Goal: Information Seeking & Learning: Compare options

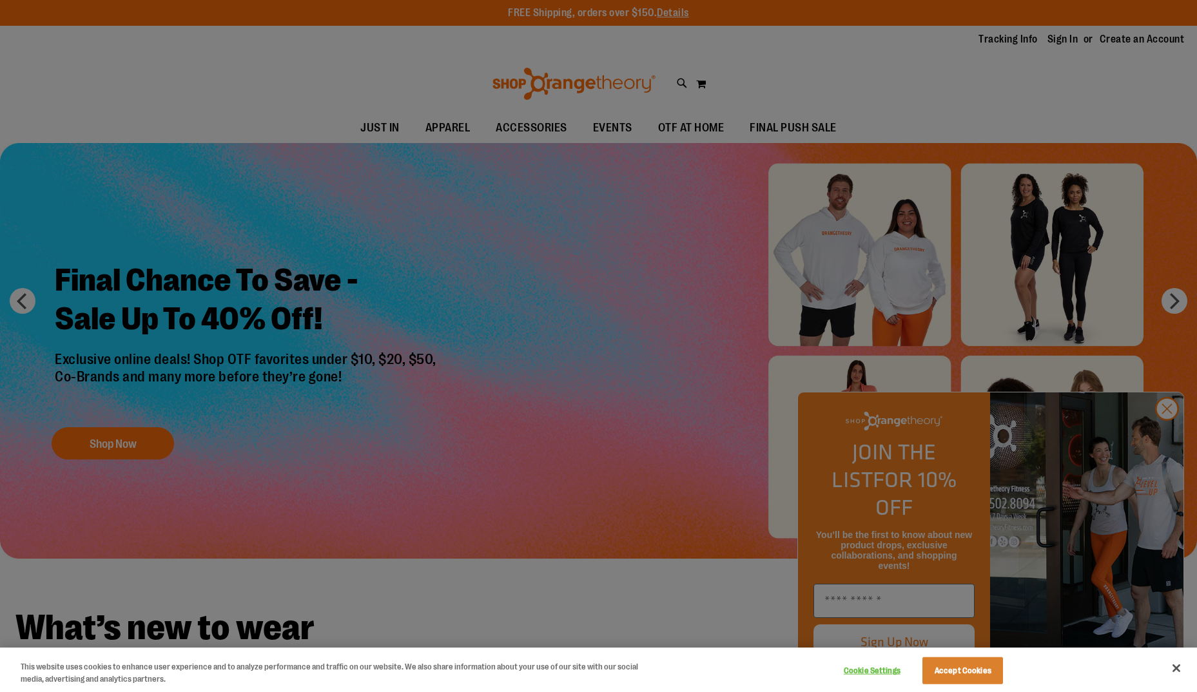
click at [1164, 433] on div at bounding box center [598, 346] width 1197 height 692
click at [958, 675] on button "Accept Cookies" at bounding box center [963, 671] width 81 height 27
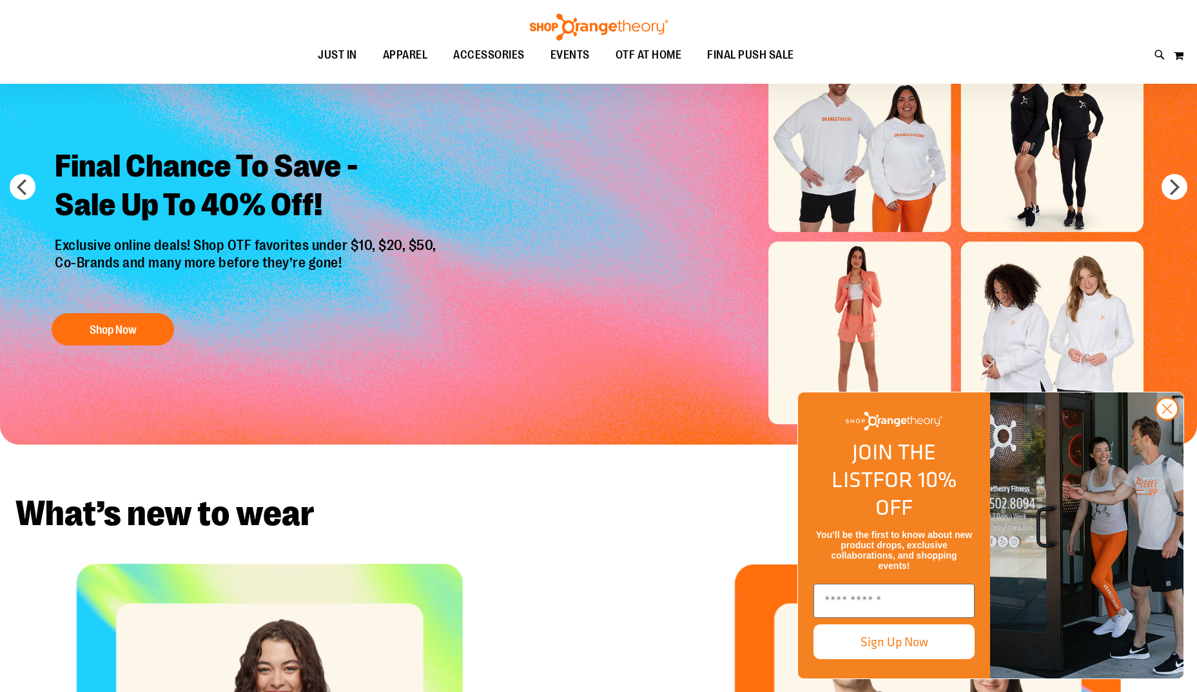
scroll to position [193, 0]
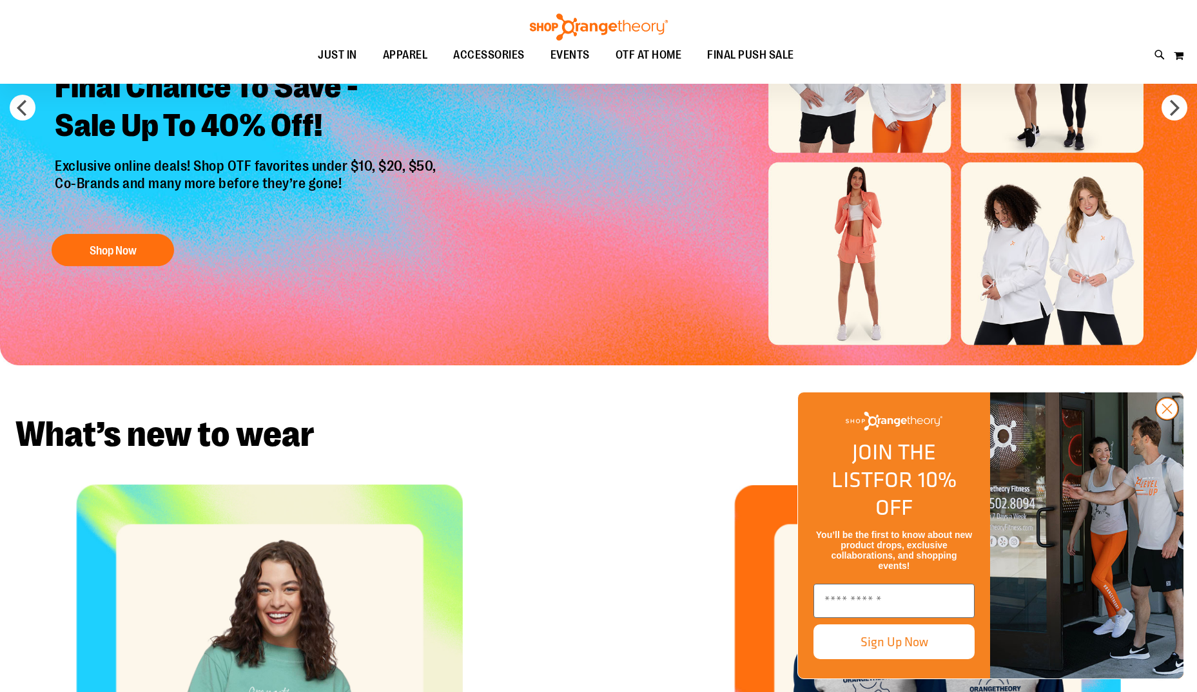
click at [1170, 420] on circle "Close dialog" at bounding box center [1167, 408] width 21 height 21
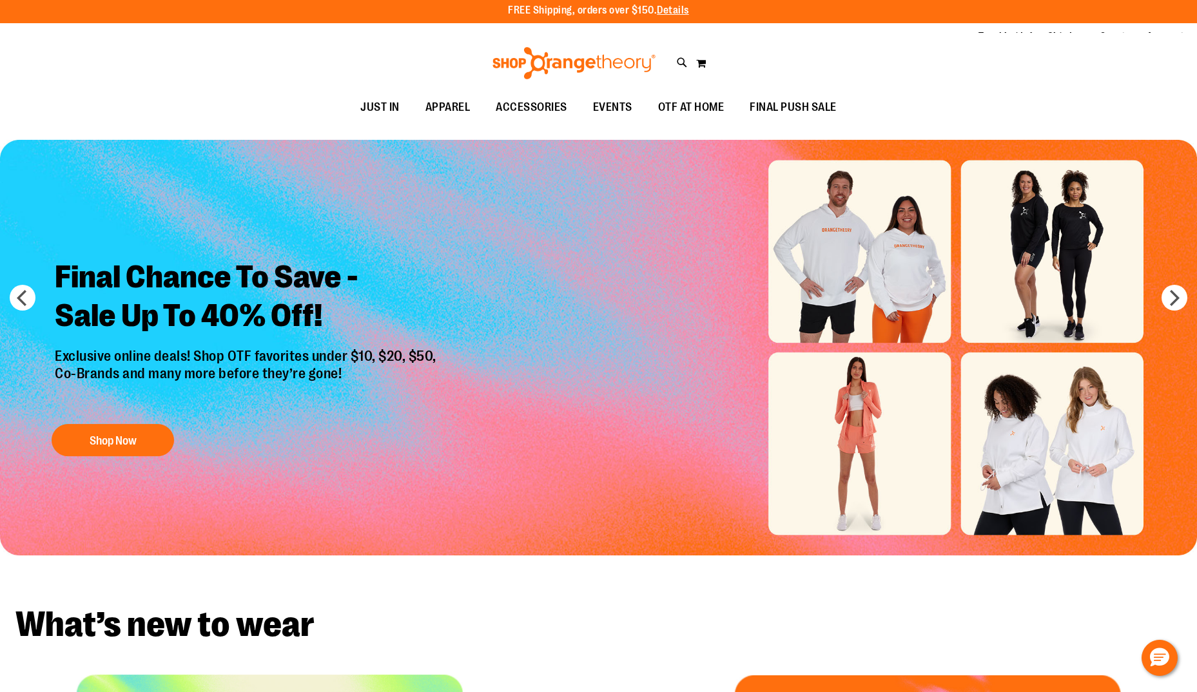
scroll to position [0, 0]
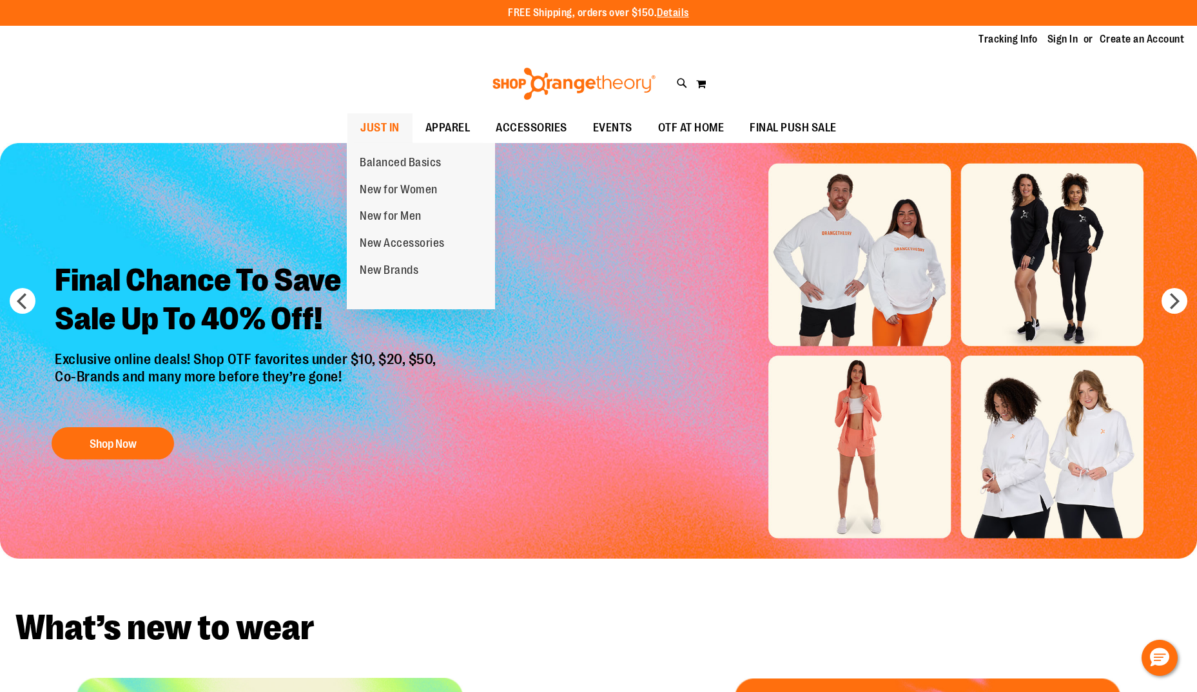
click at [372, 121] on span "JUST IN" at bounding box center [379, 127] width 39 height 29
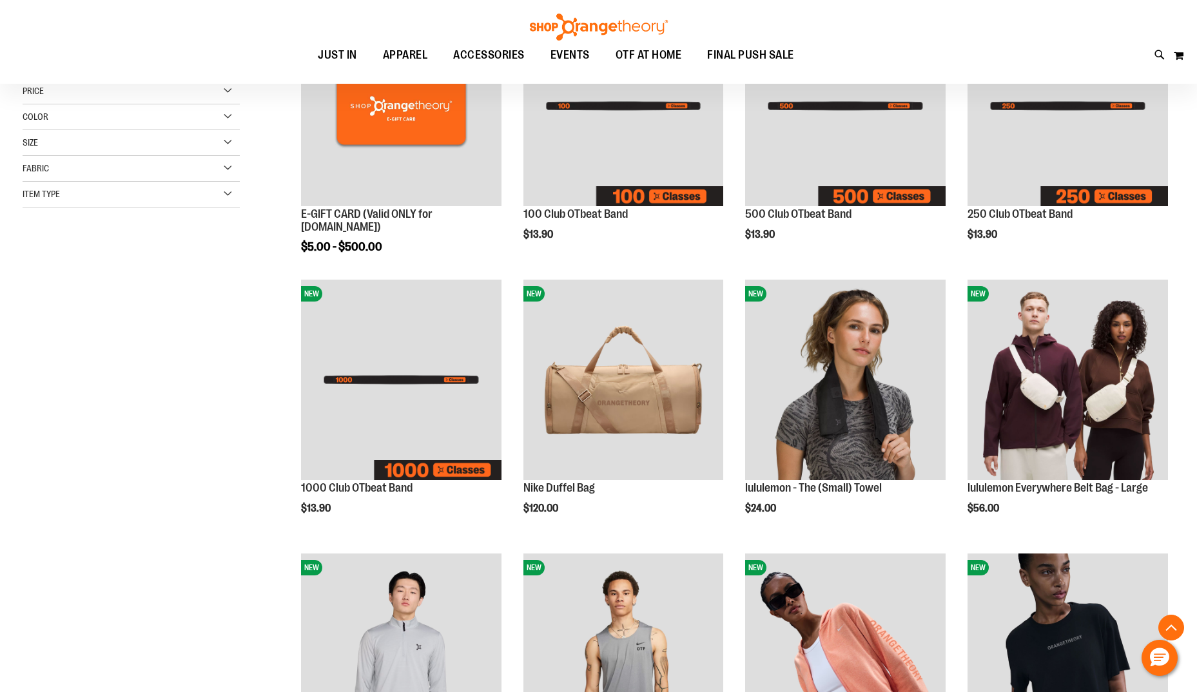
scroll to position [257, 0]
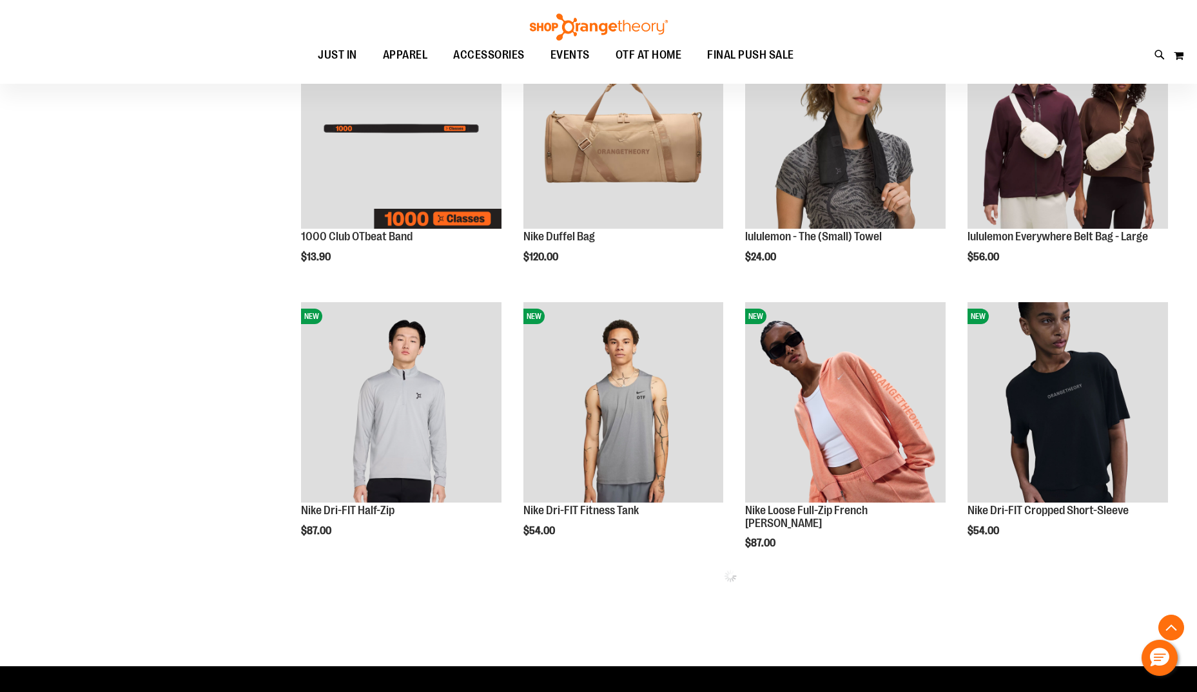
scroll to position [515, 0]
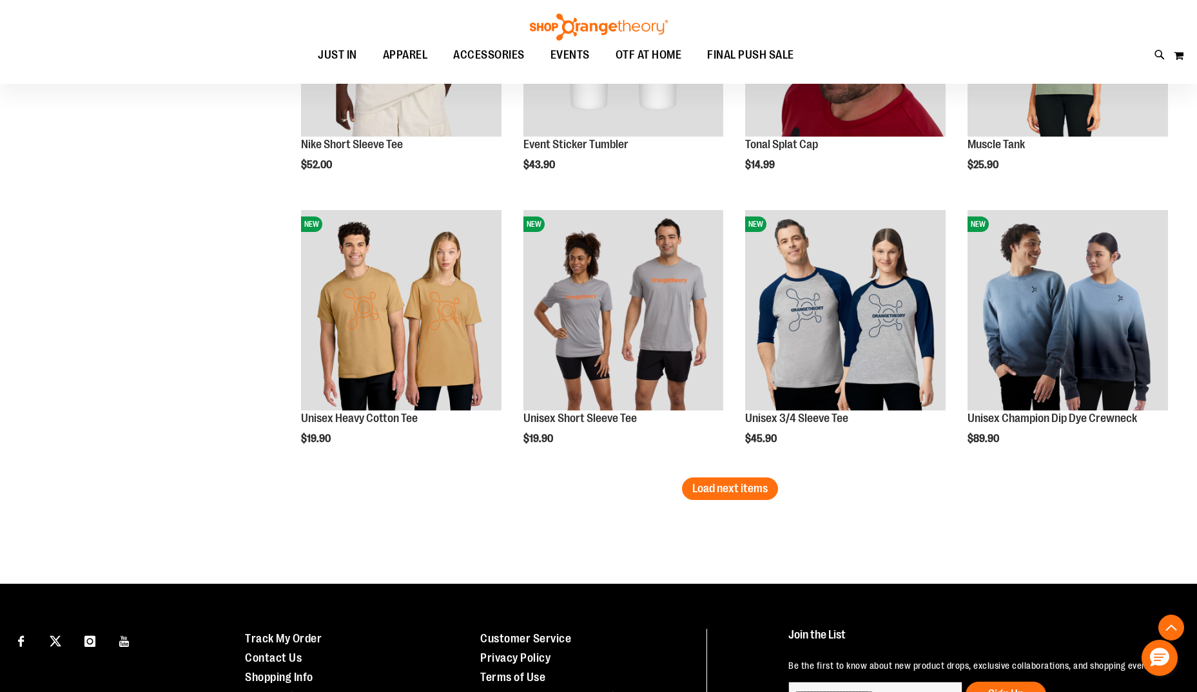
scroll to position [2256, 0]
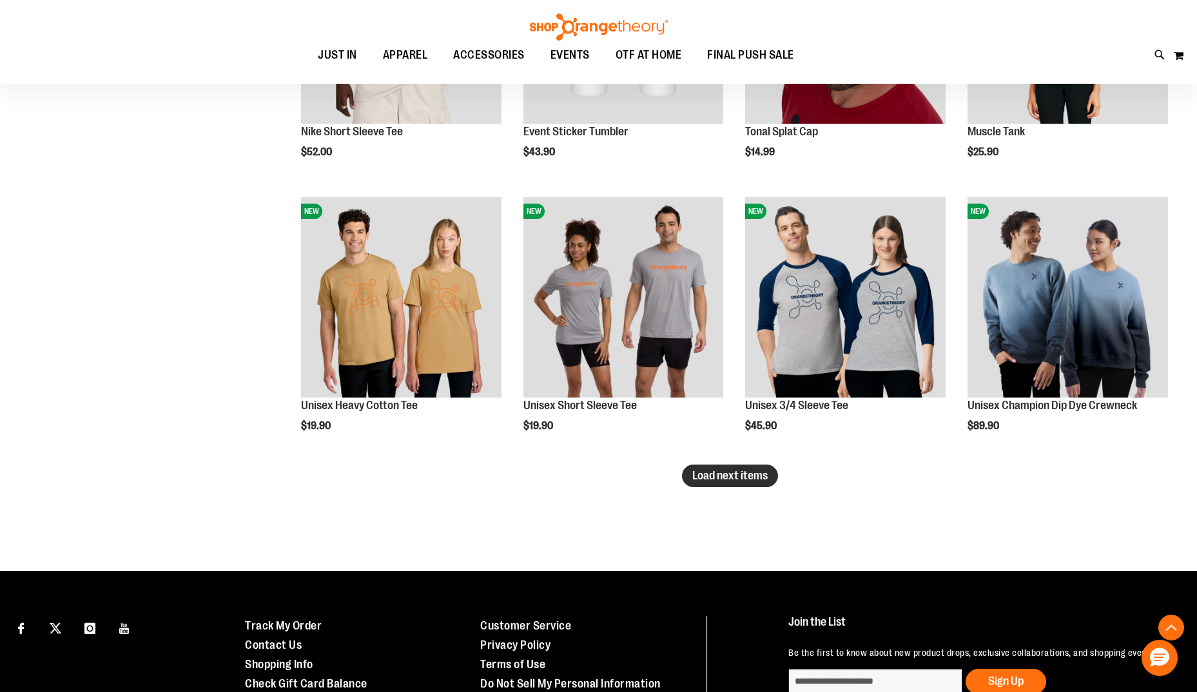
click at [740, 478] on span "Load next items" at bounding box center [729, 475] width 75 height 13
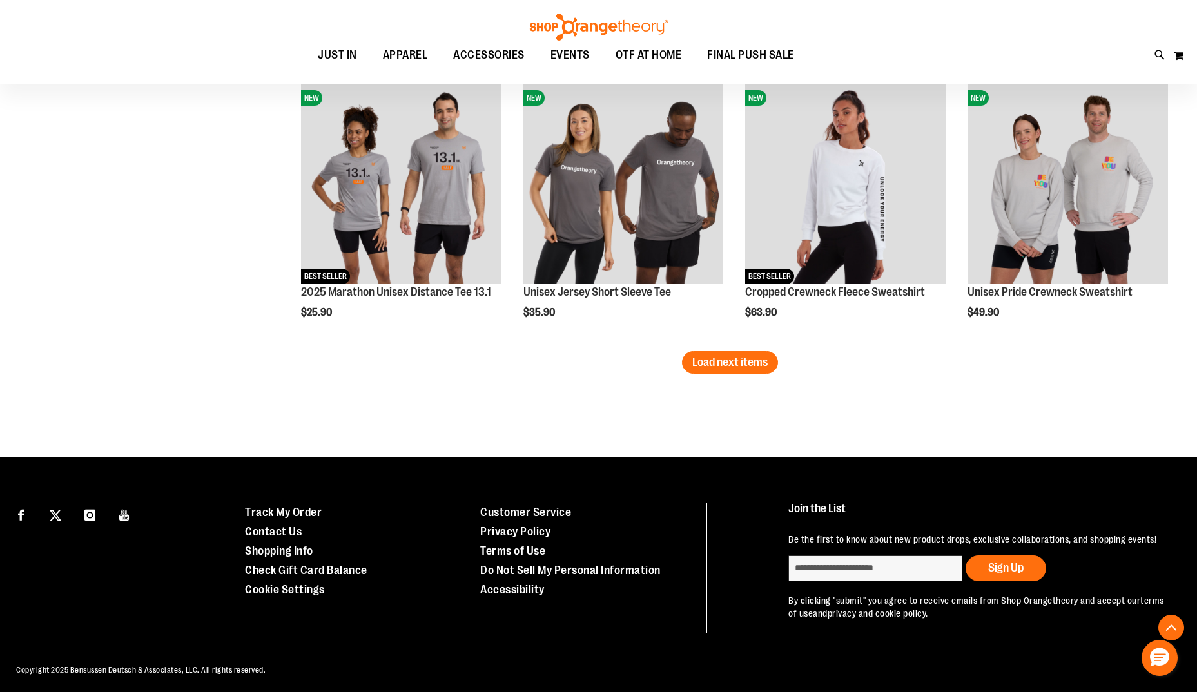
scroll to position [3197, 0]
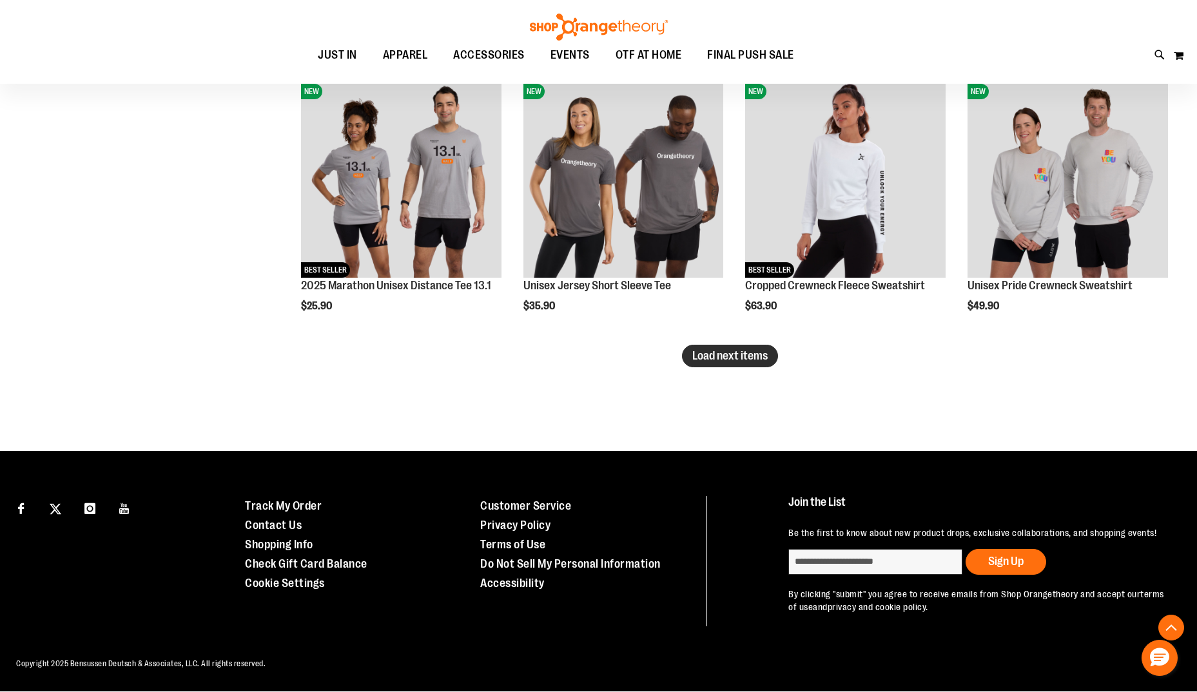
click at [702, 355] on span "Load next items" at bounding box center [729, 355] width 75 height 13
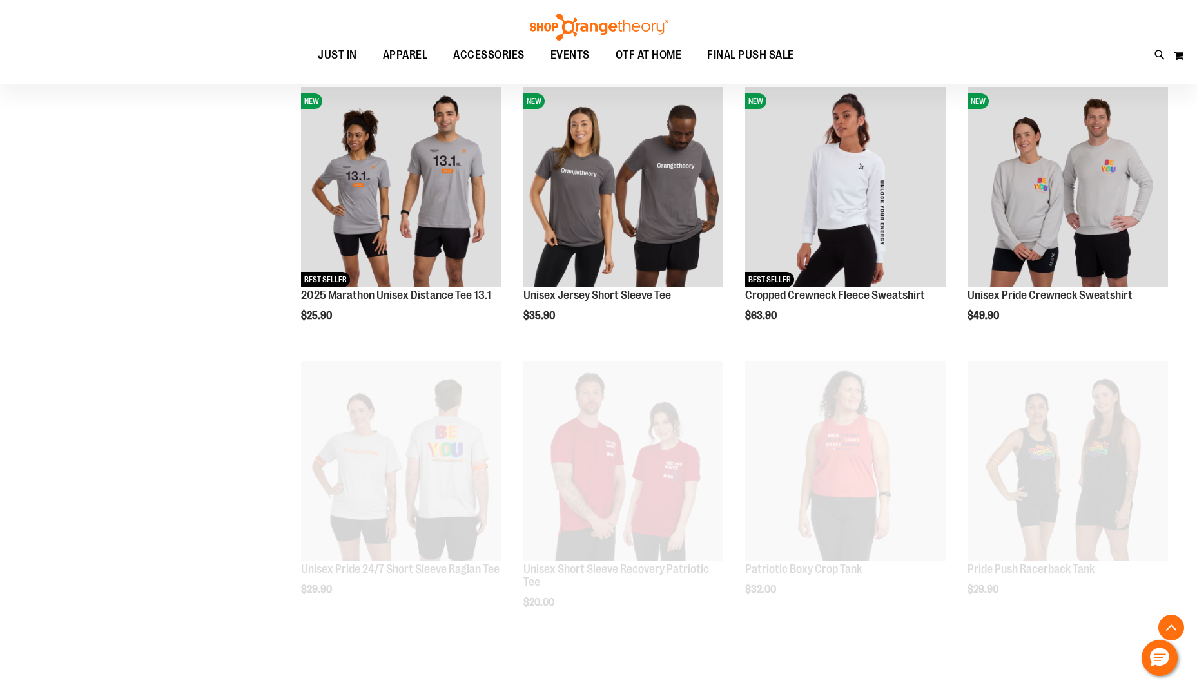
scroll to position [3197, 0]
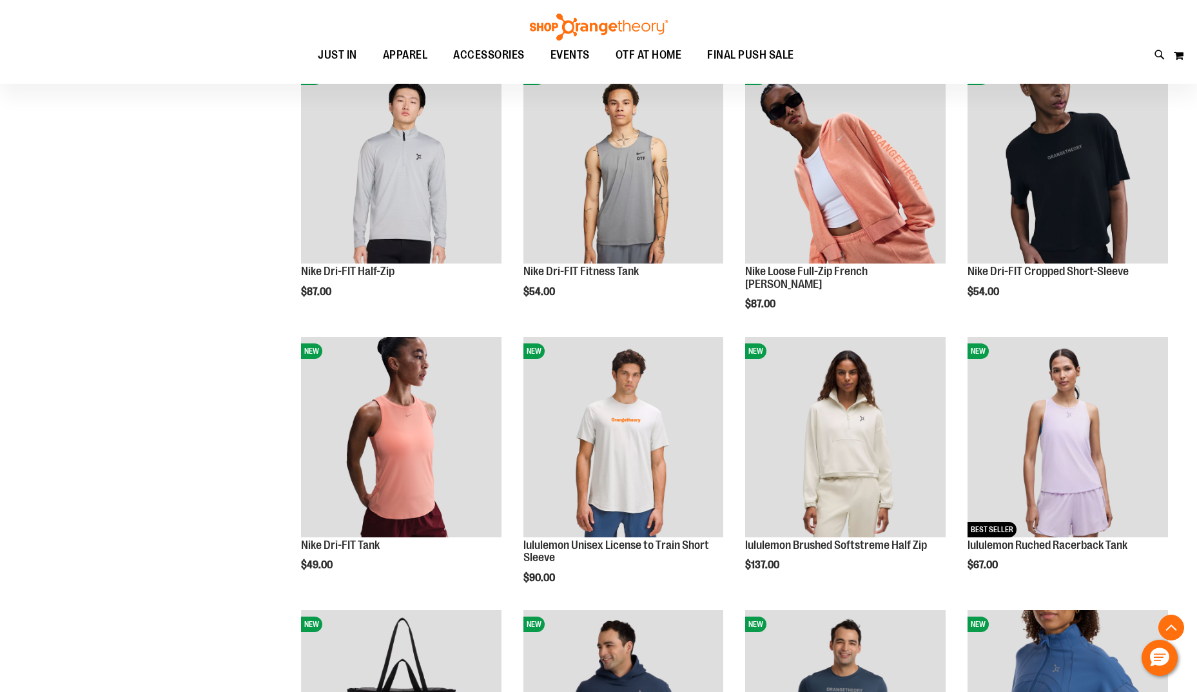
scroll to position [296, 0]
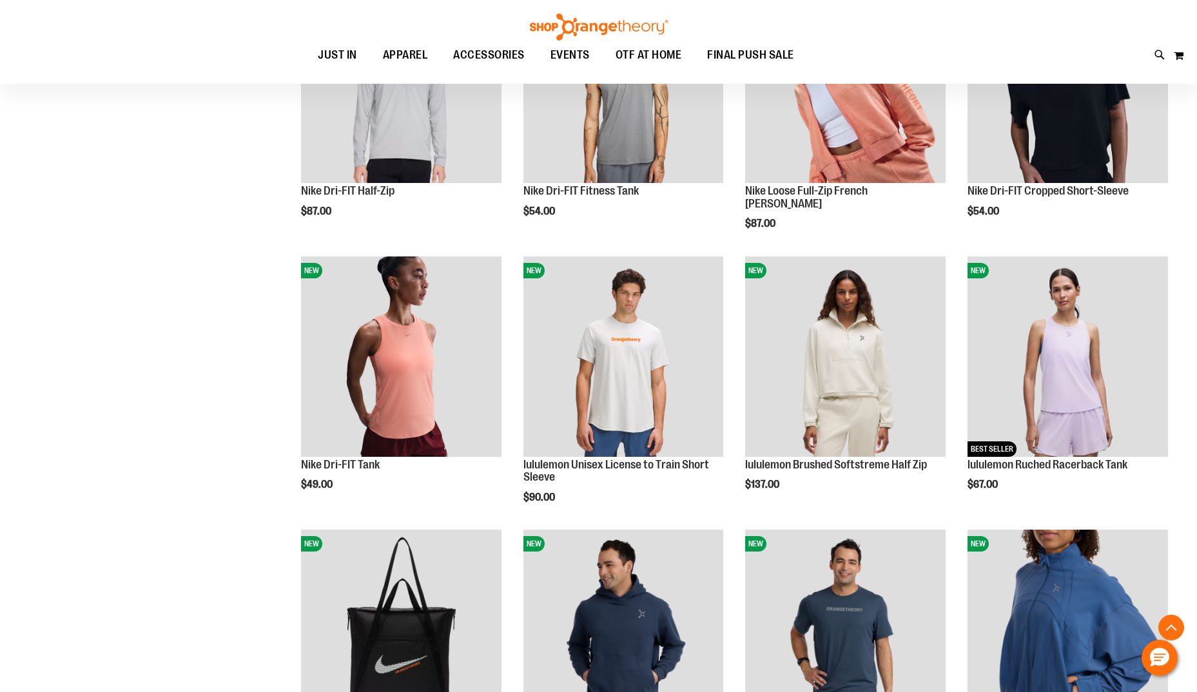
scroll to position [876, 0]
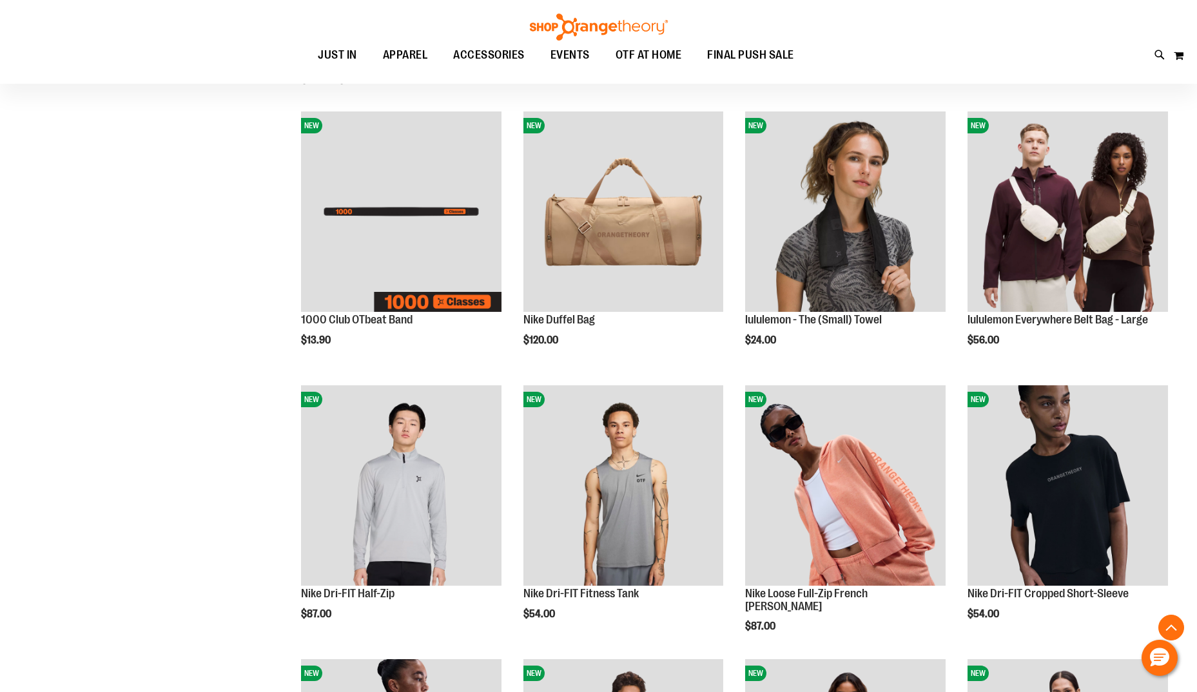
scroll to position [38, 0]
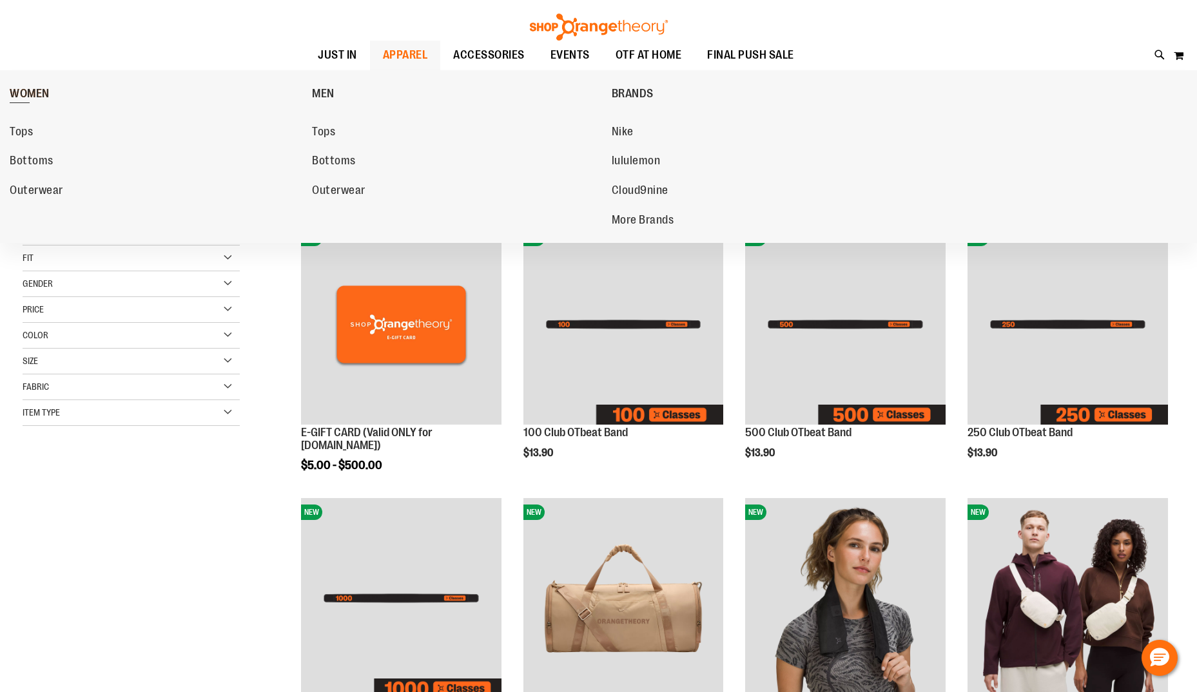
click at [21, 90] on span "WOMEN" at bounding box center [30, 95] width 40 height 16
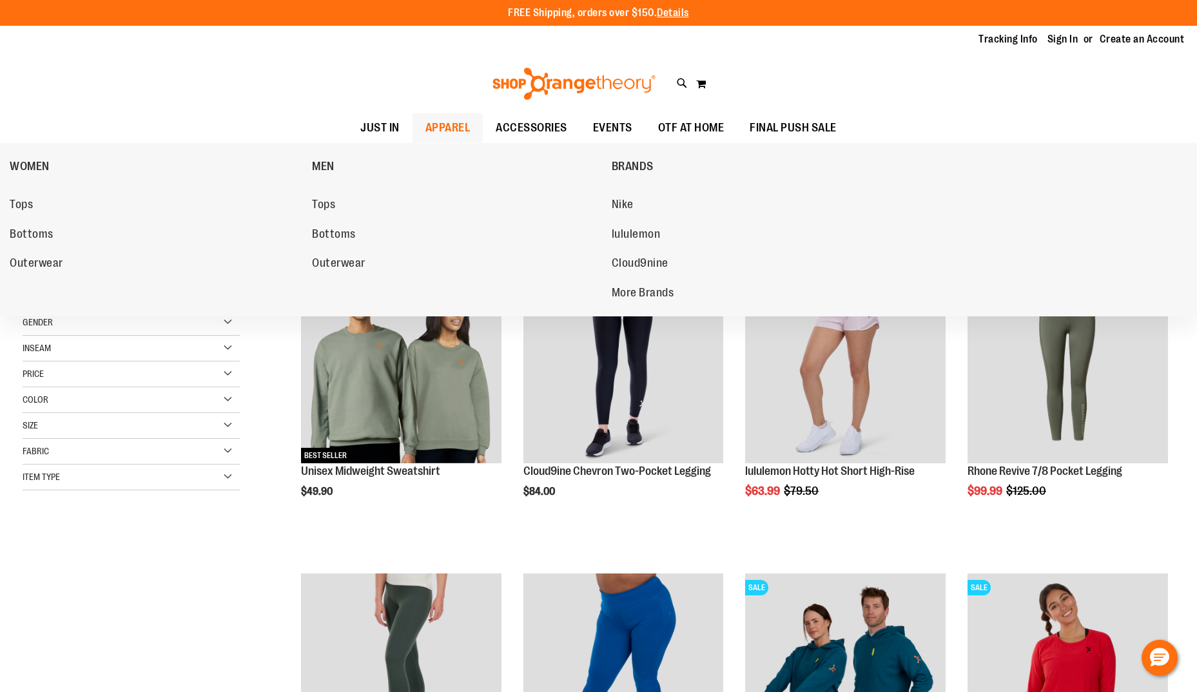
click at [437, 132] on span "APPAREL" at bounding box center [448, 127] width 45 height 29
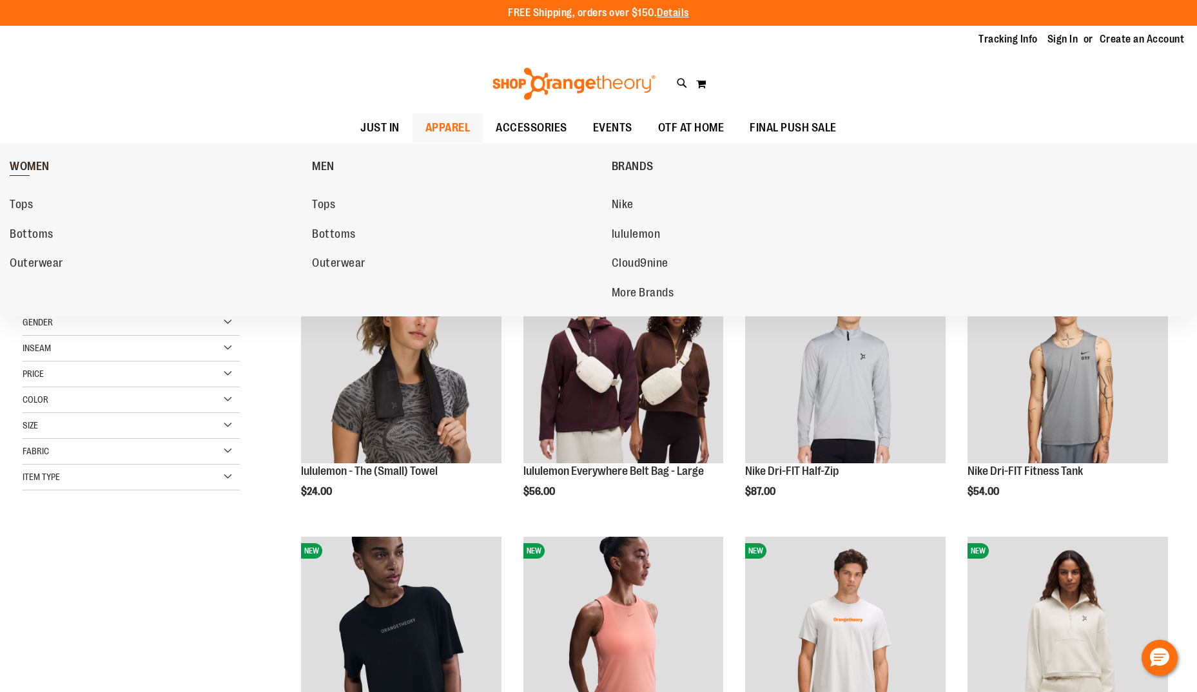
click at [29, 166] on span "WOMEN" at bounding box center [30, 168] width 40 height 16
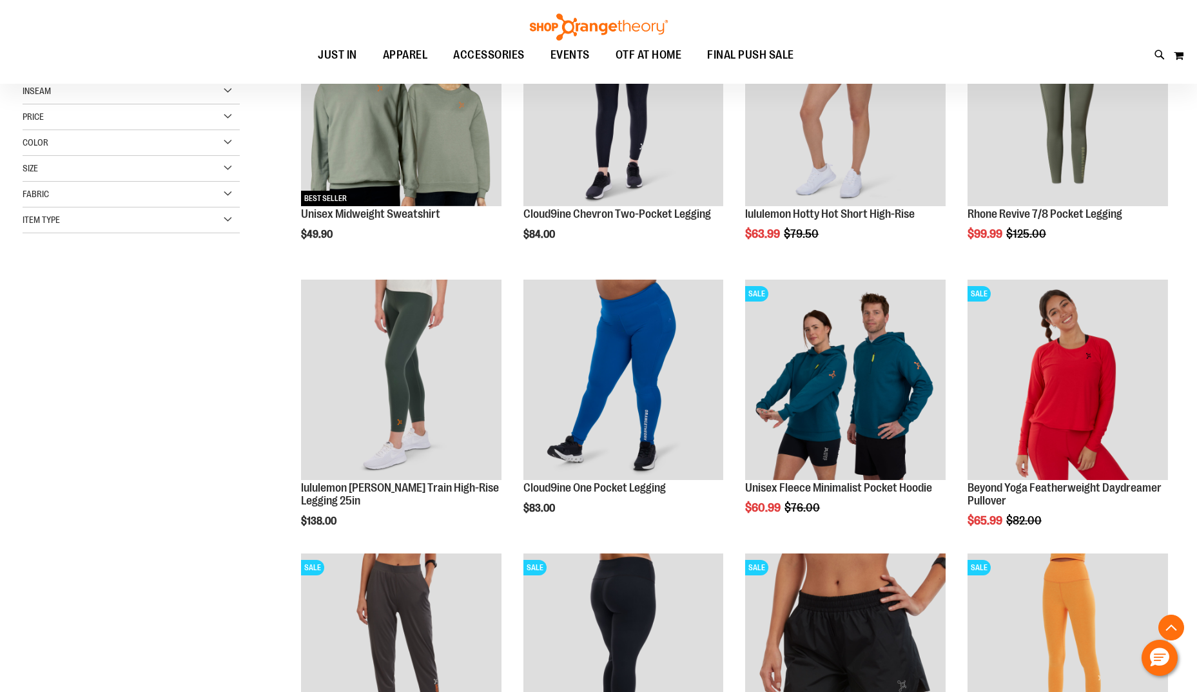
scroll to position [257, 0]
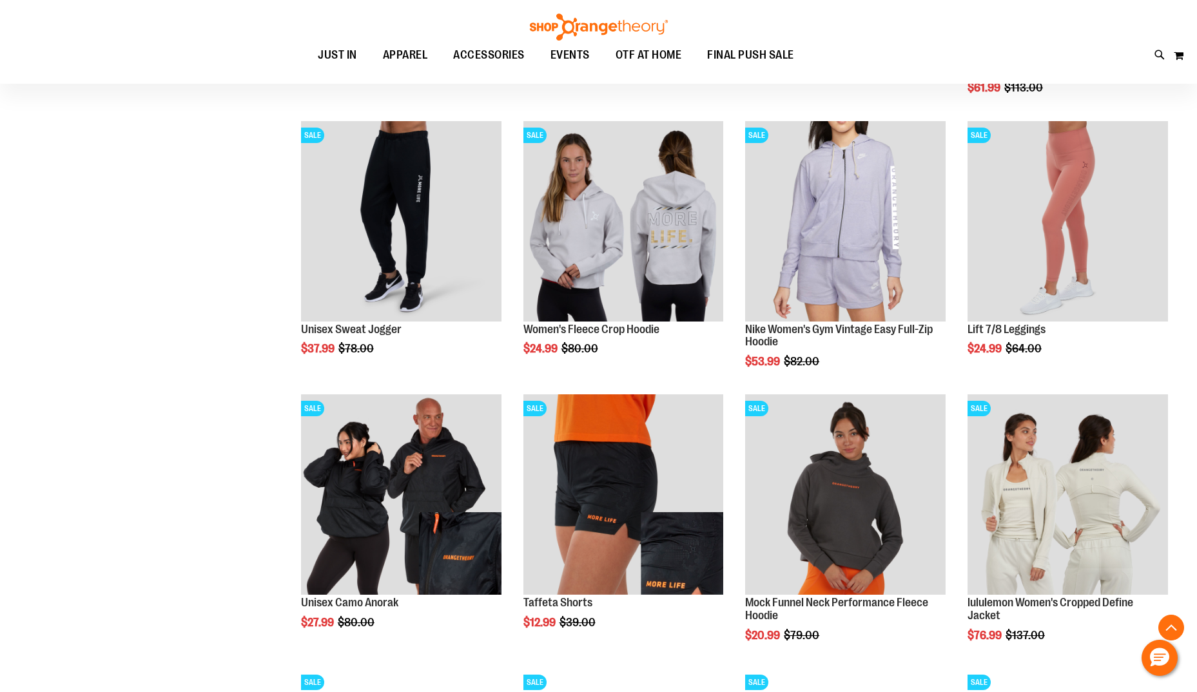
scroll to position [966, 0]
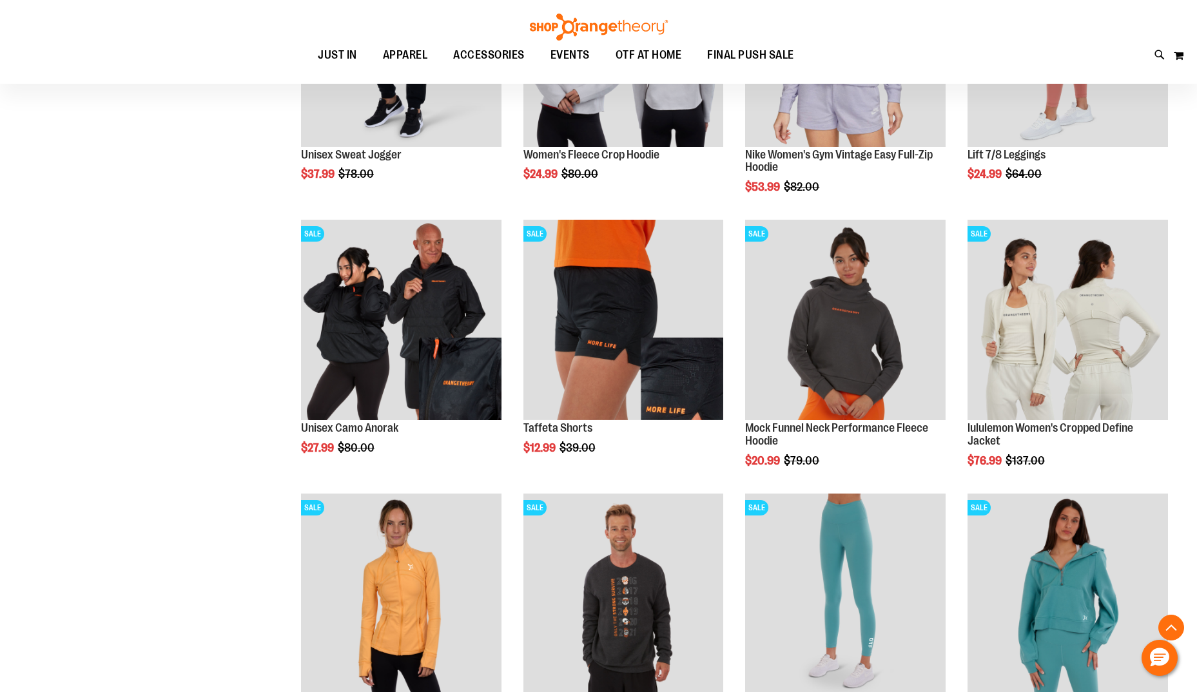
scroll to position [1160, 0]
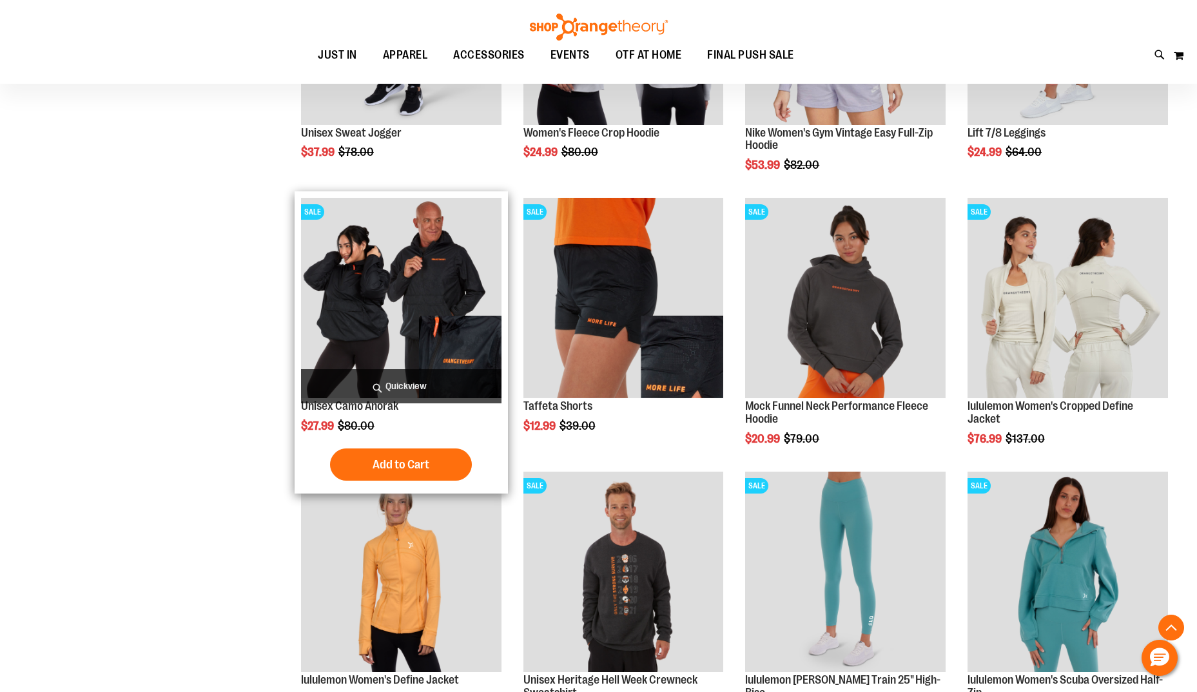
click at [342, 291] on img "product" at bounding box center [401, 298] width 201 height 201
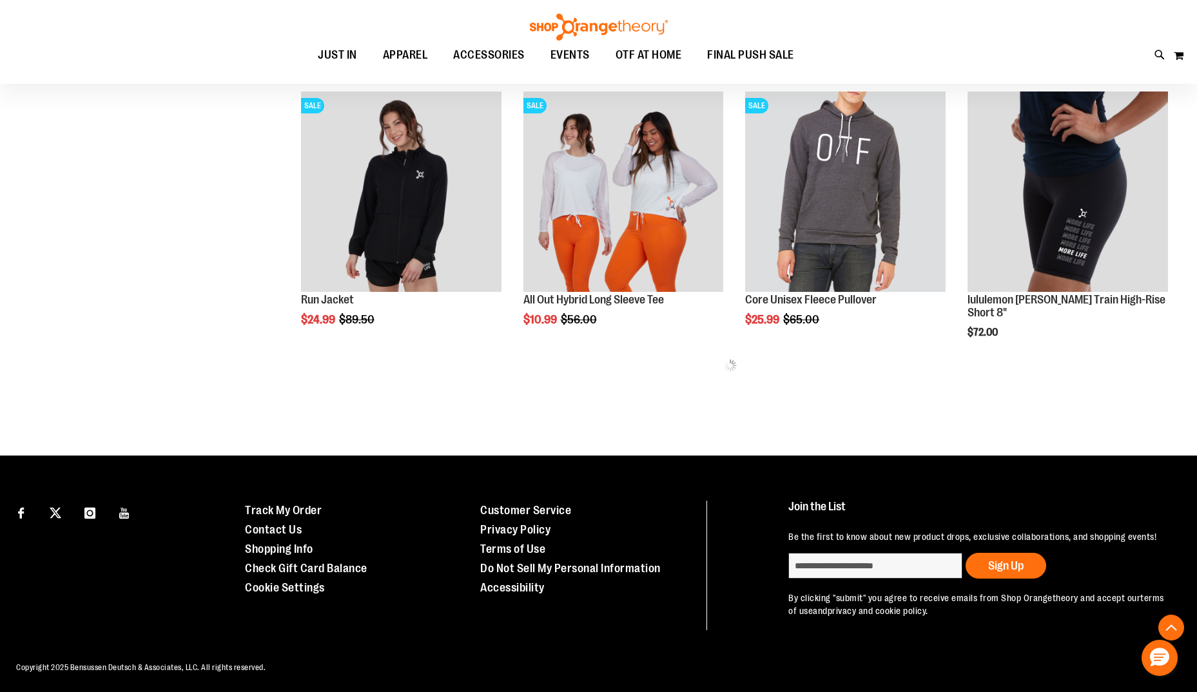
scroll to position [756, 0]
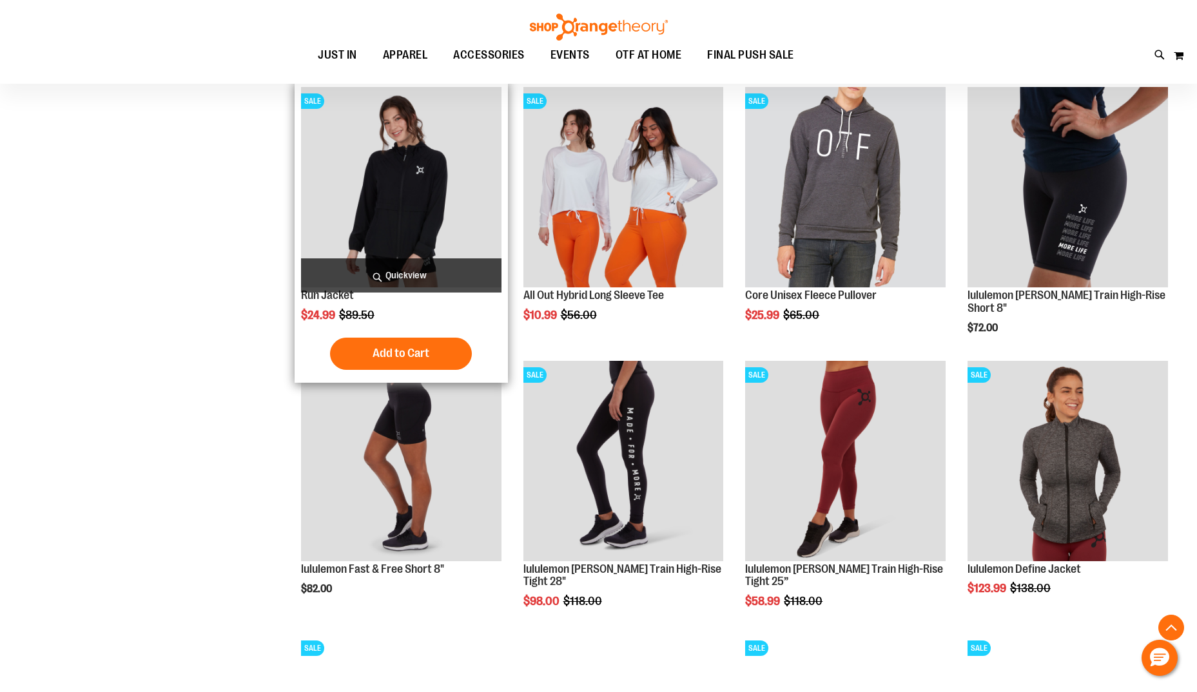
click at [424, 168] on img "product" at bounding box center [401, 187] width 201 height 201
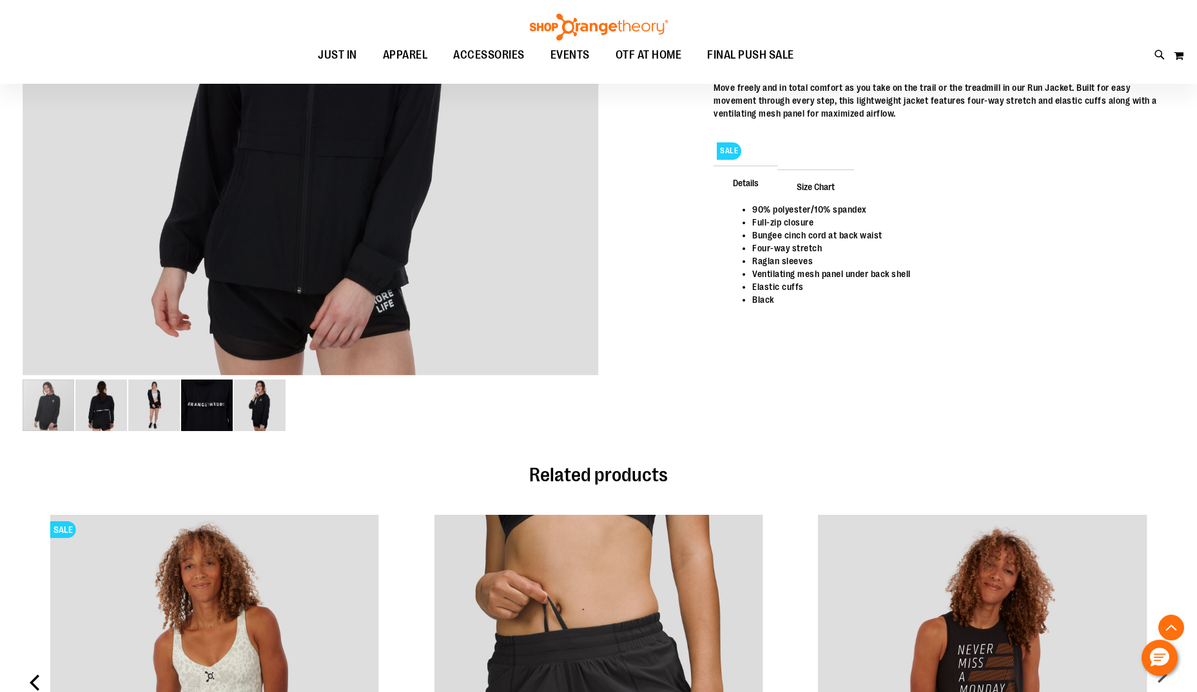
scroll to position [386, 0]
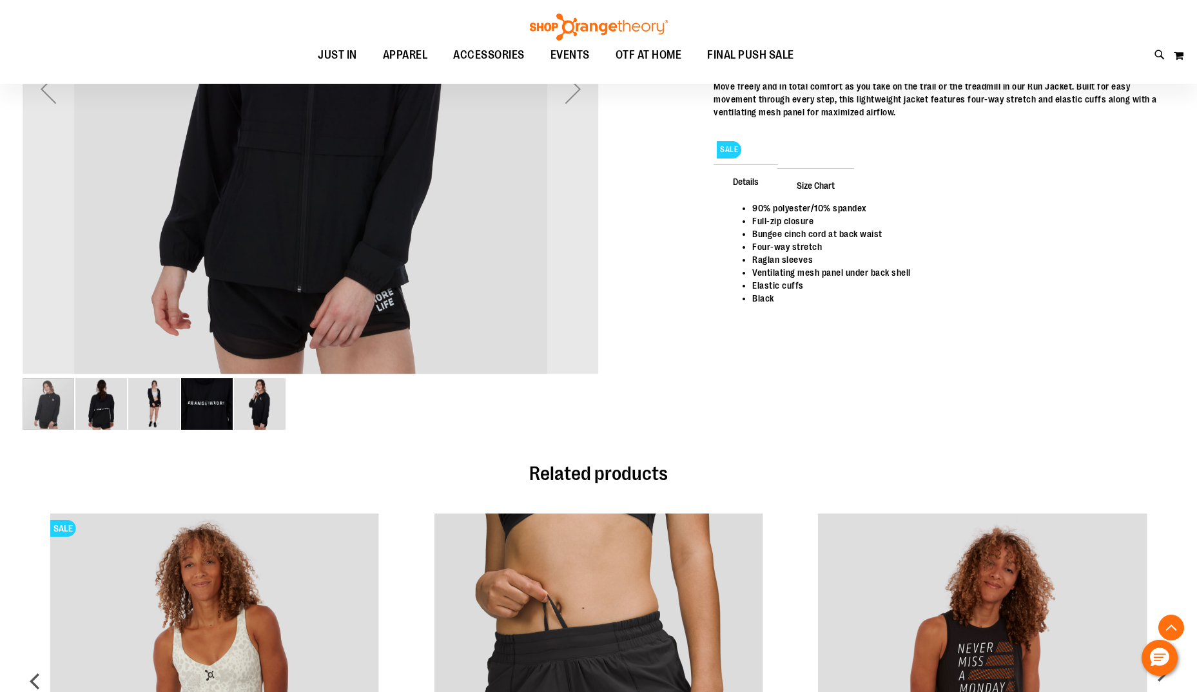
click at [98, 405] on img "image 2 of 5" at bounding box center [101, 404] width 52 height 52
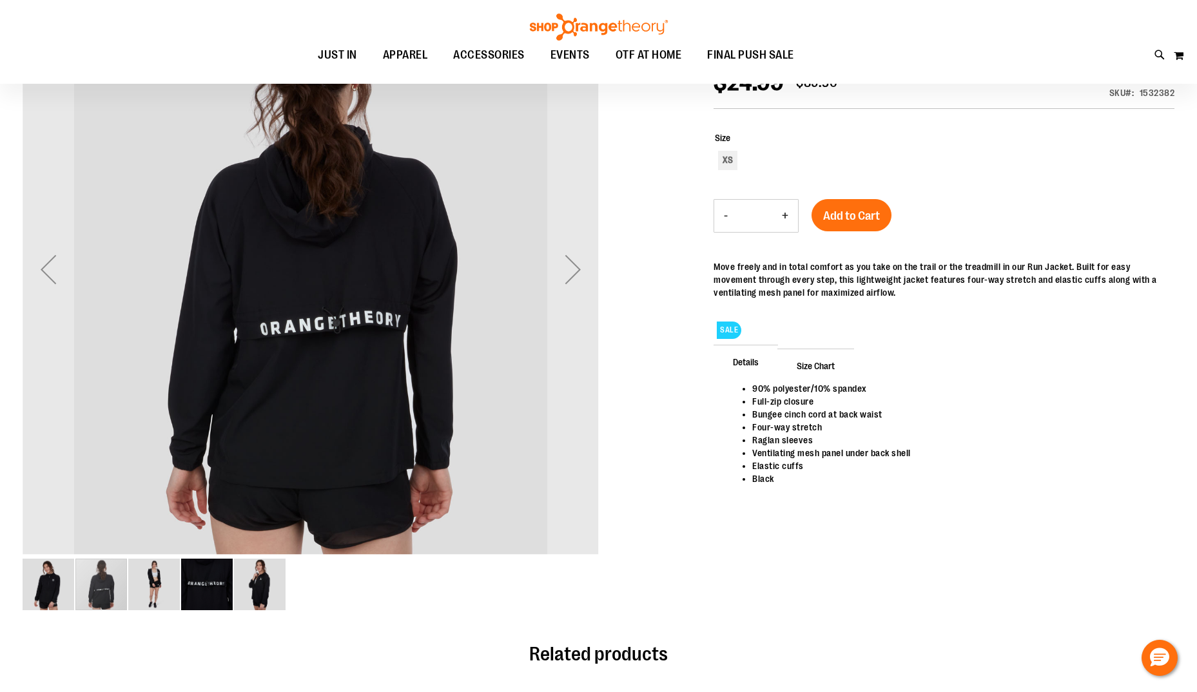
scroll to position [193, 0]
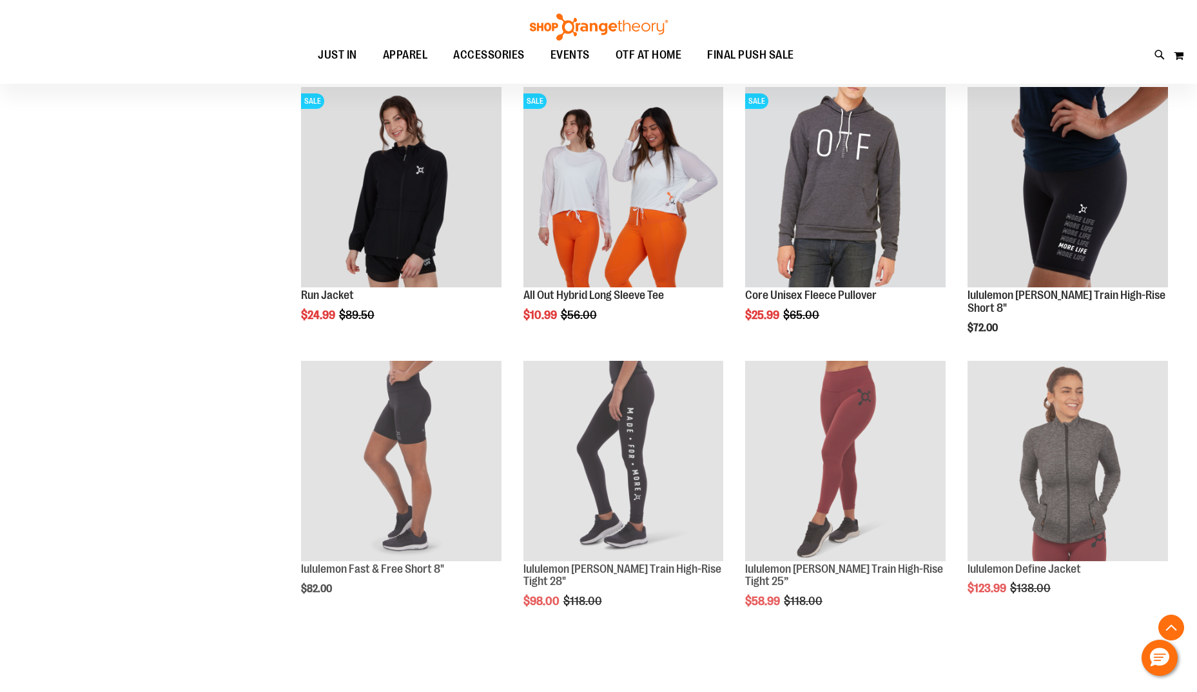
scroll to position [756, 0]
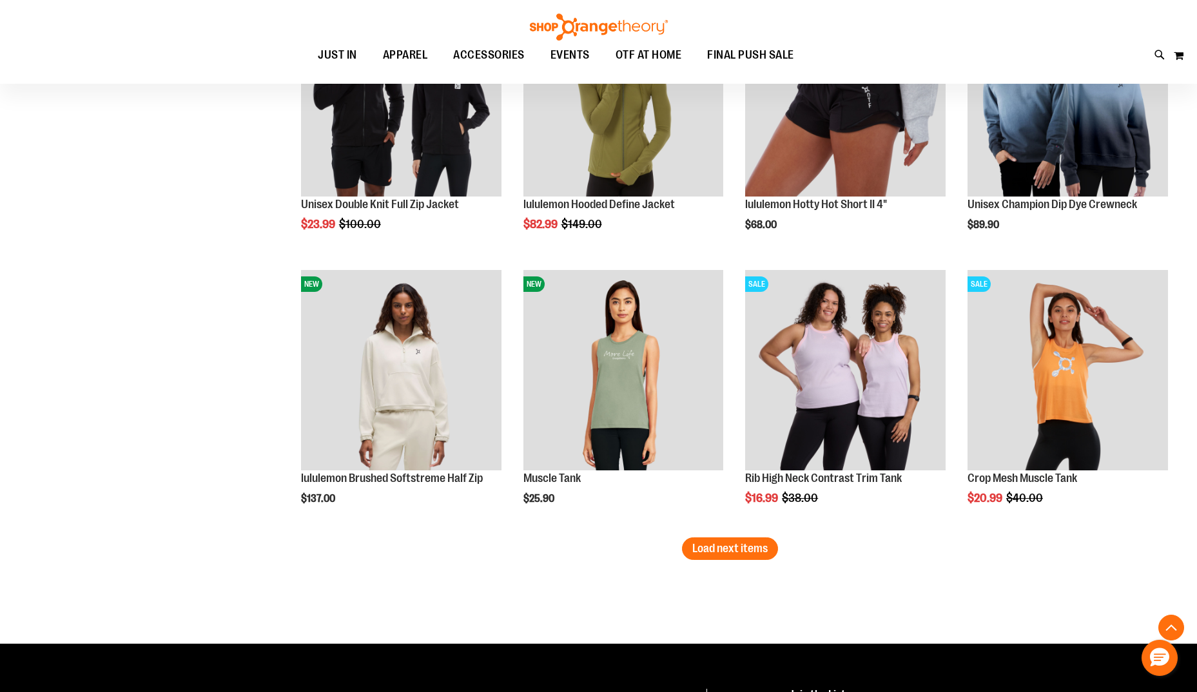
scroll to position [2045, 0]
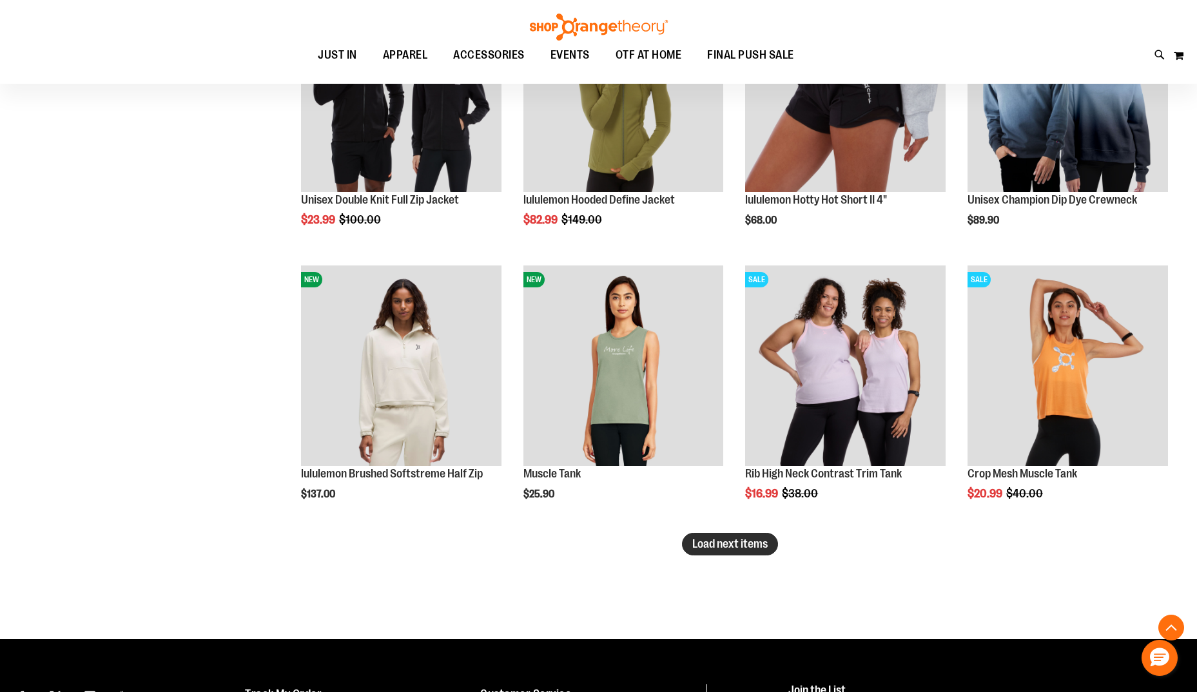
click at [725, 545] on span "Load next items" at bounding box center [729, 544] width 75 height 13
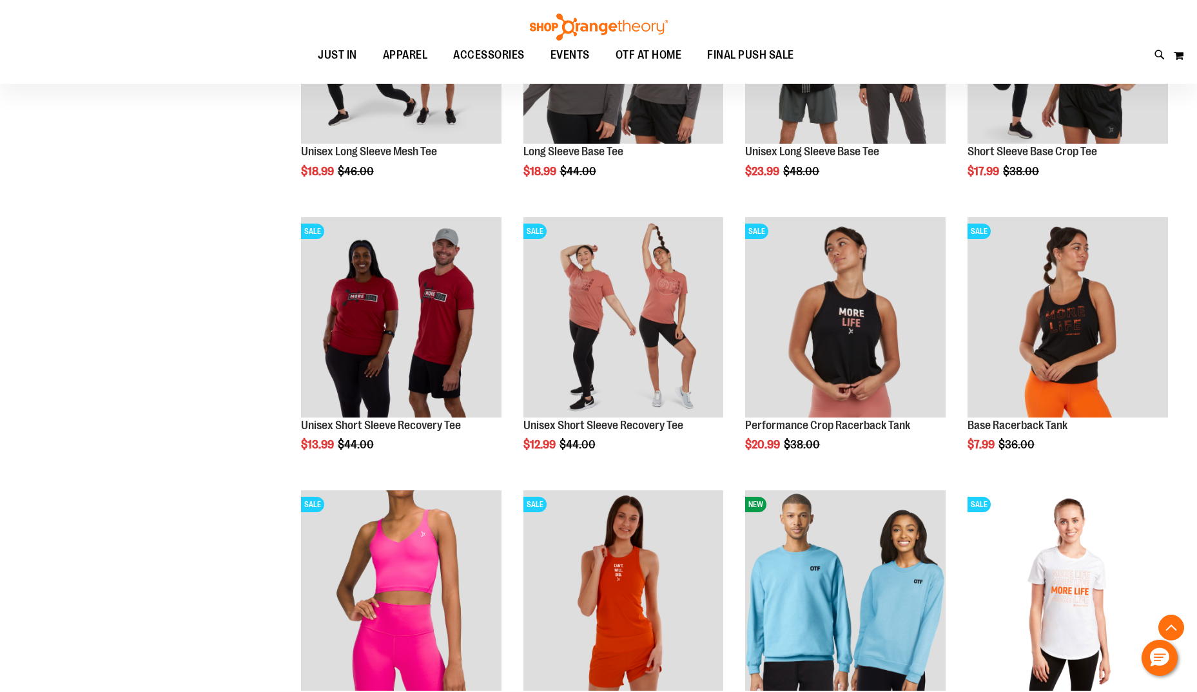
scroll to position [2819, 0]
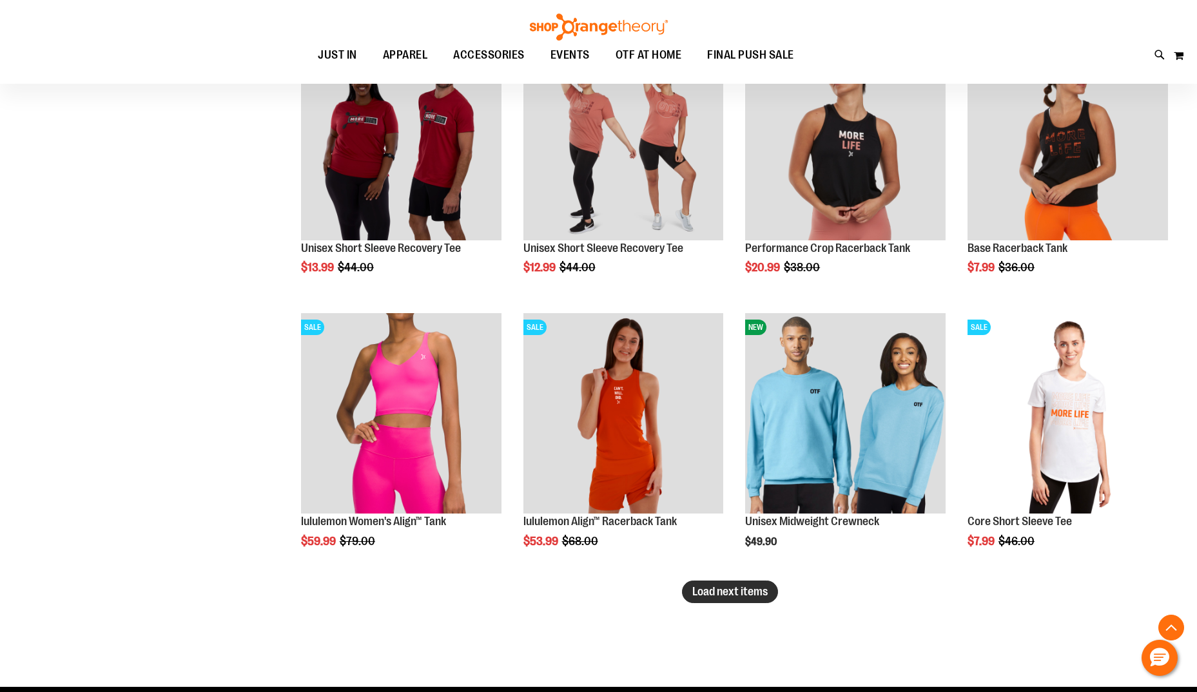
click at [730, 600] on button "Load next items" at bounding box center [730, 592] width 96 height 23
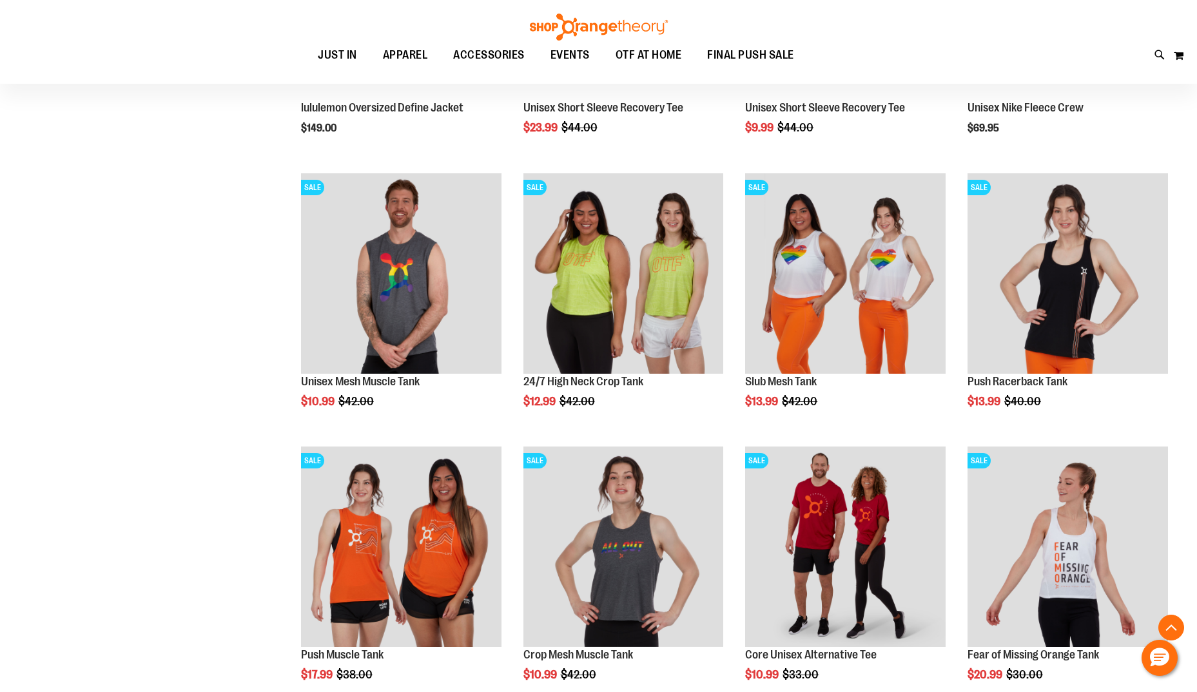
scroll to position [3592, 0]
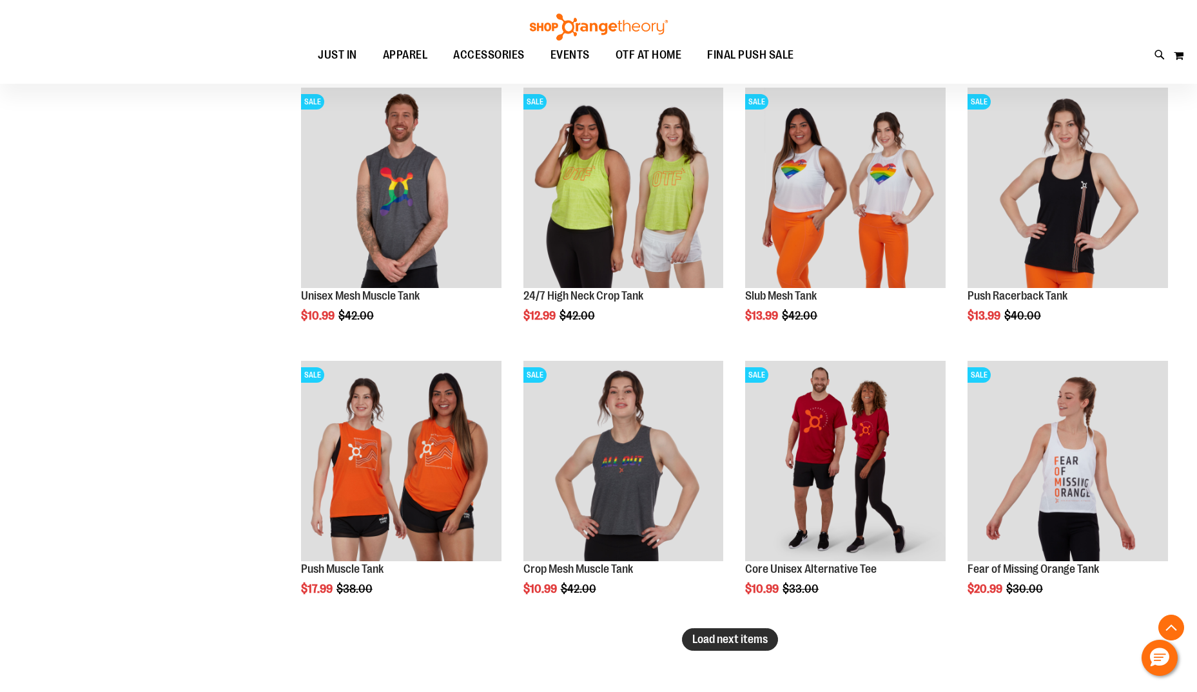
click at [750, 645] on span "Load next items" at bounding box center [729, 639] width 75 height 13
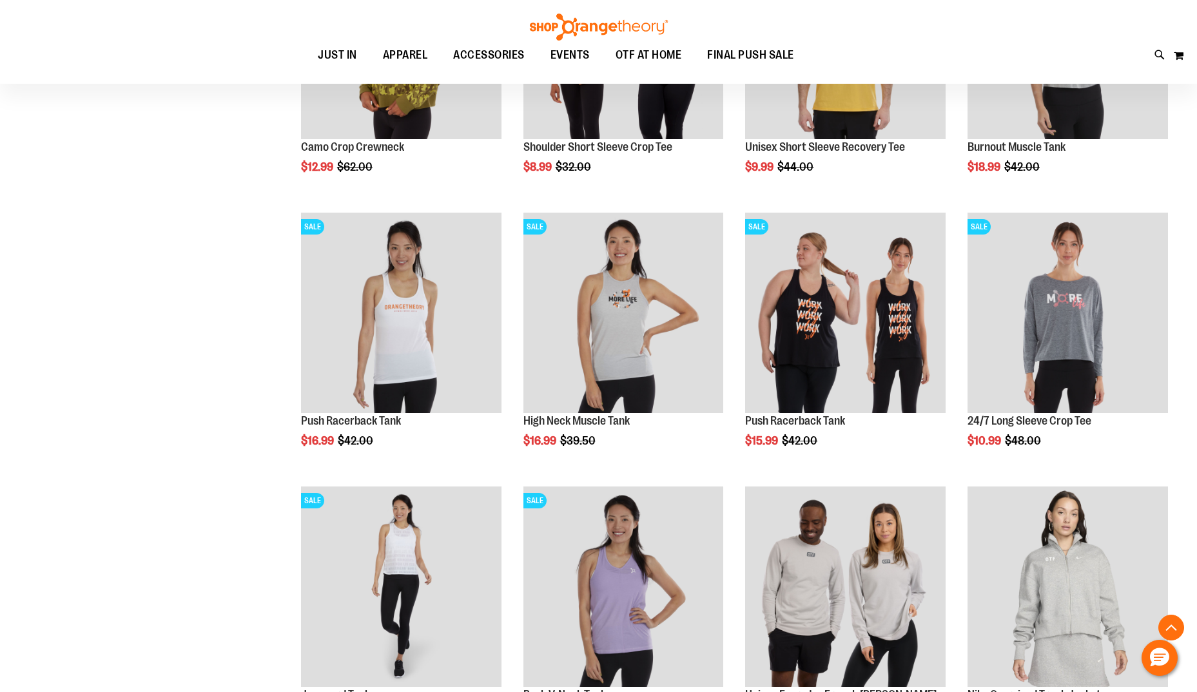
scroll to position [4495, 0]
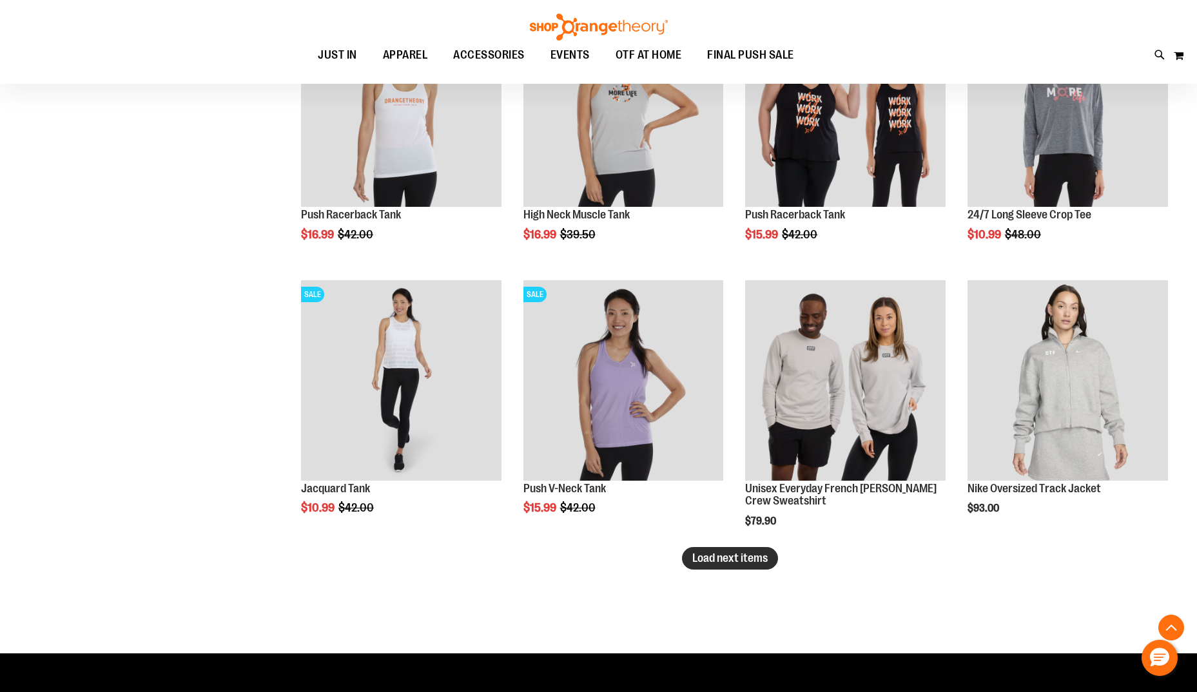
click at [737, 564] on span "Load next items" at bounding box center [729, 558] width 75 height 13
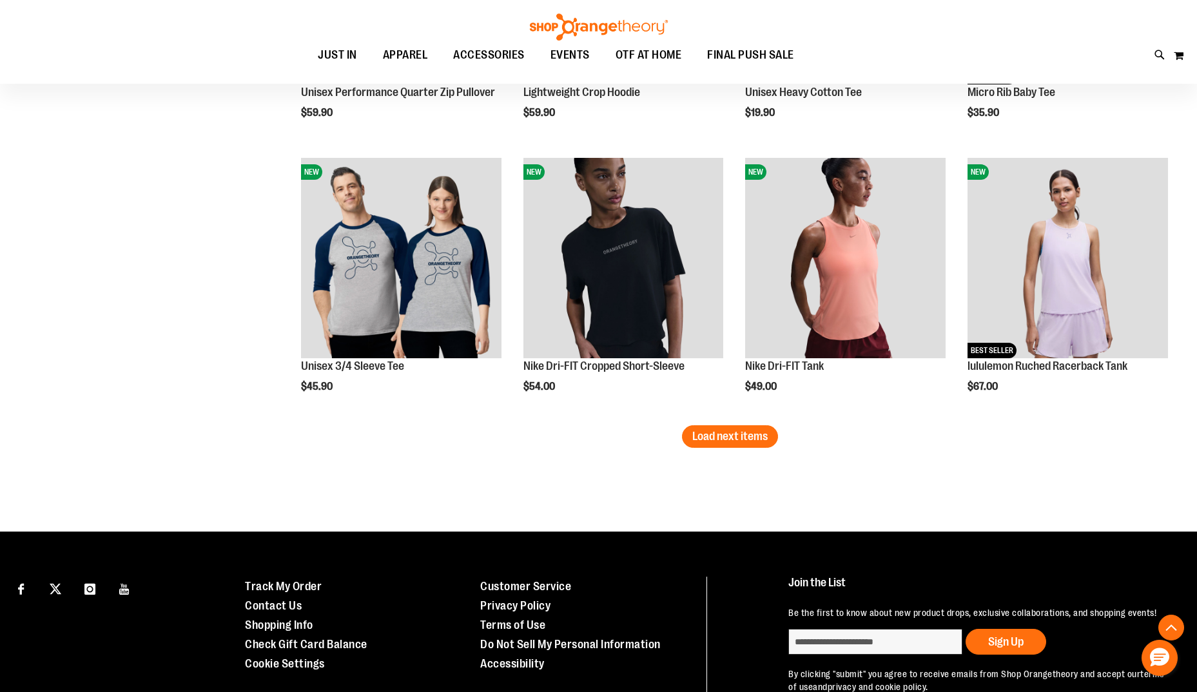
scroll to position [5519, 0]
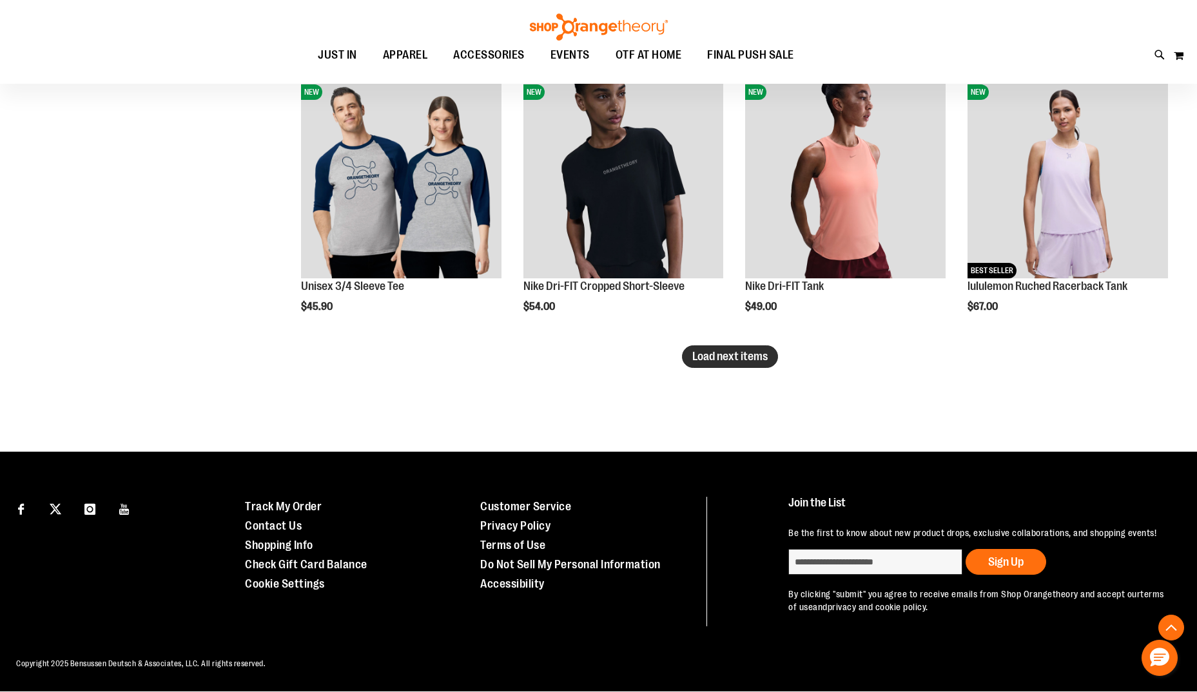
click at [749, 358] on span "Load next items" at bounding box center [729, 356] width 75 height 13
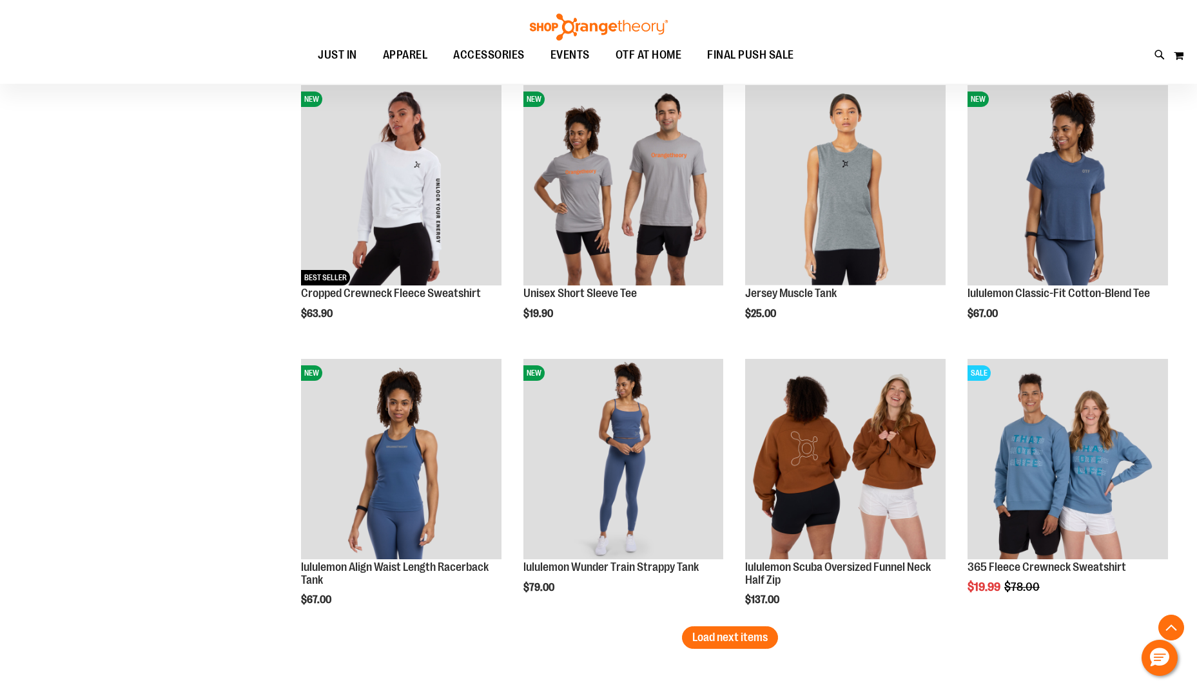
scroll to position [6099, 0]
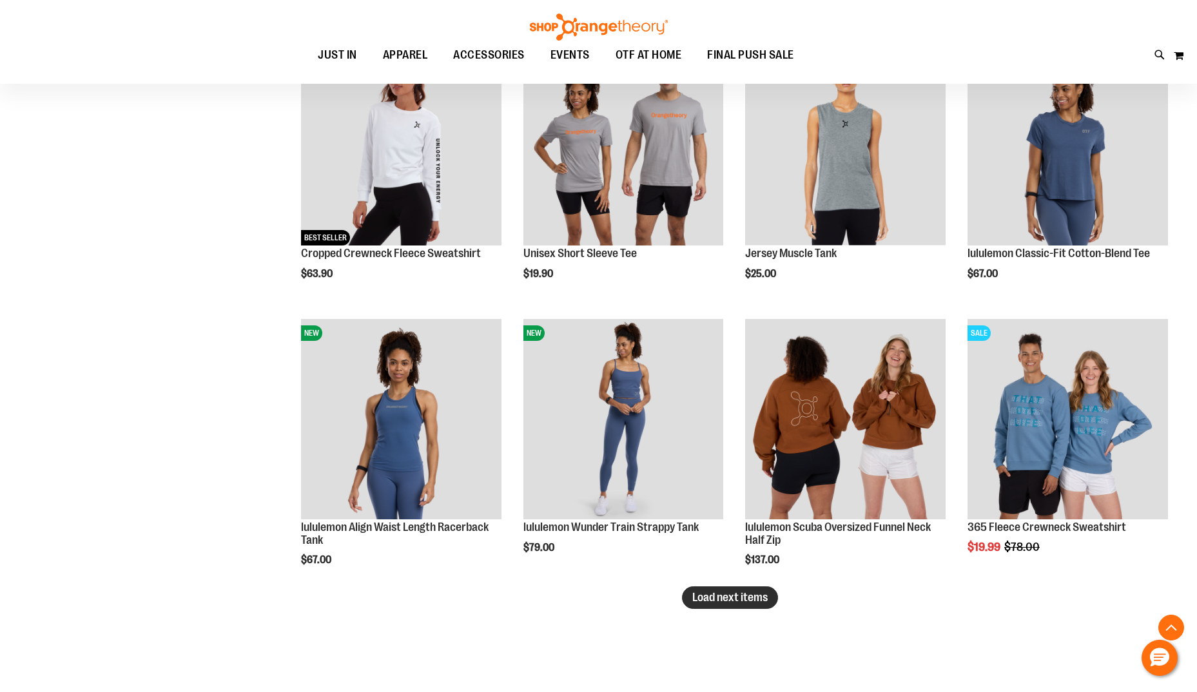
click at [715, 600] on span "Load next items" at bounding box center [729, 597] width 75 height 13
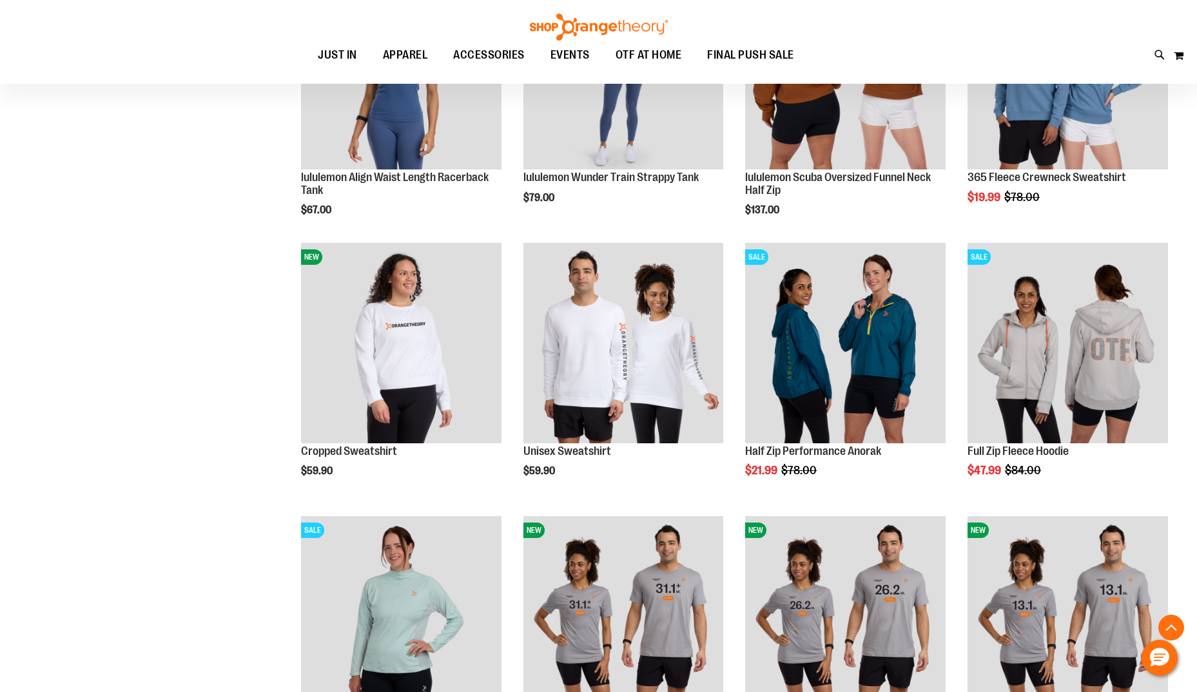
scroll to position [6486, 0]
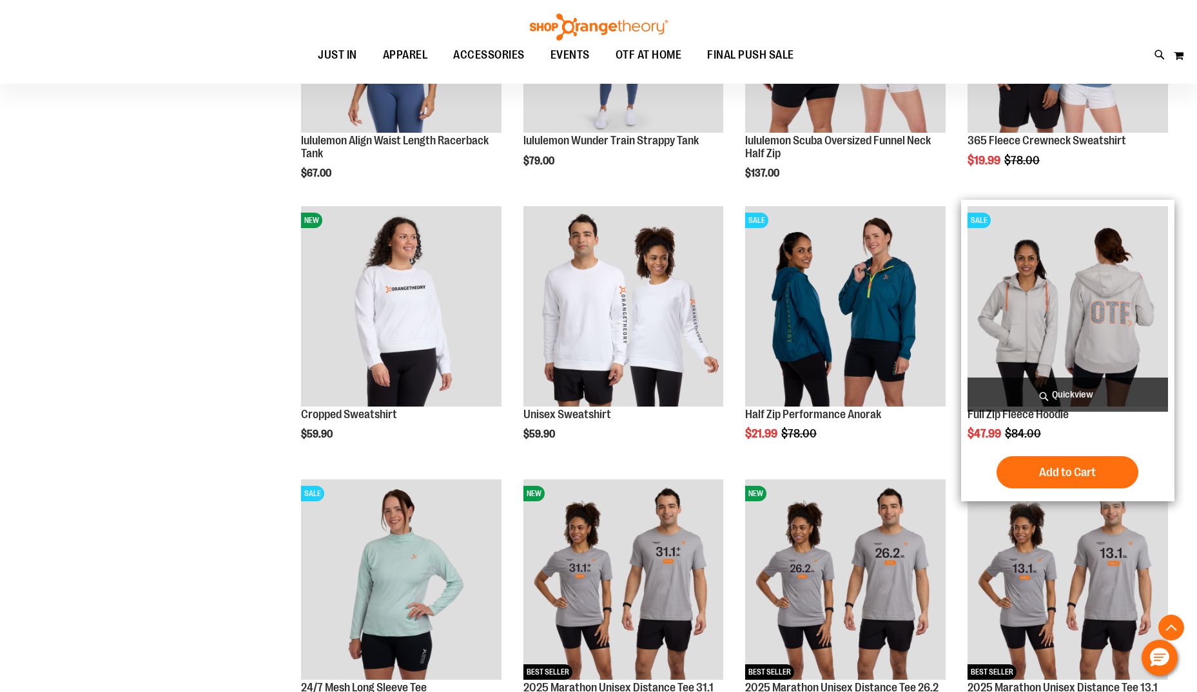
click at [1072, 288] on img "product" at bounding box center [1068, 306] width 201 height 201
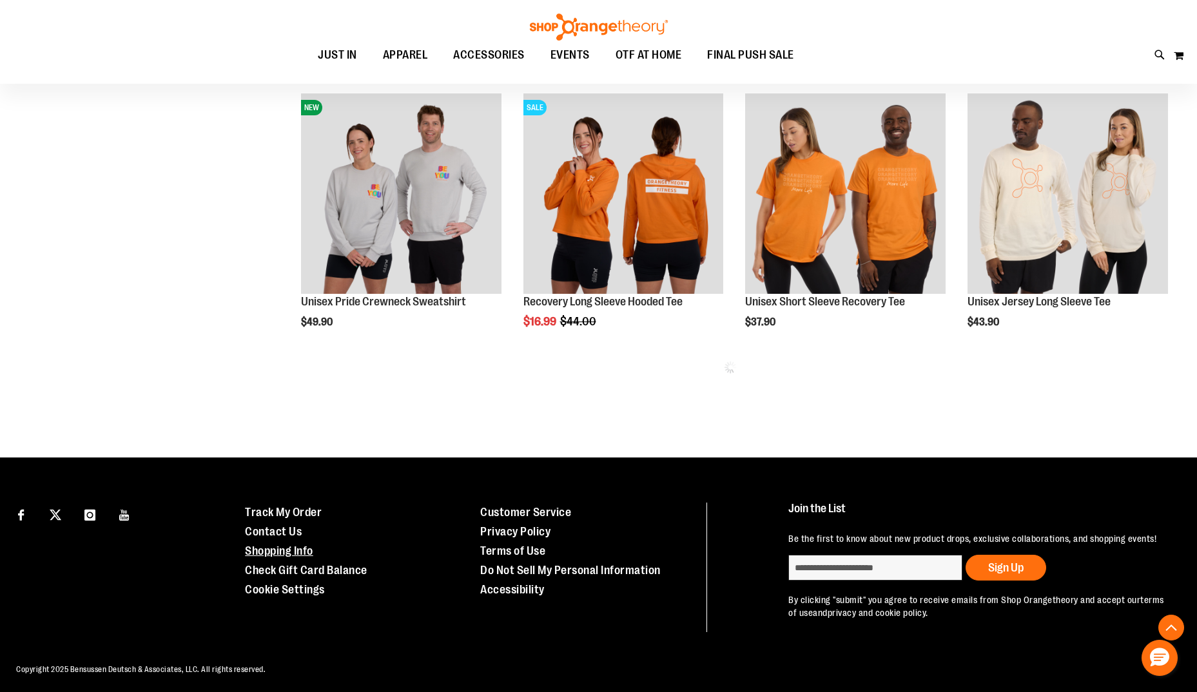
scroll to position [756, 0]
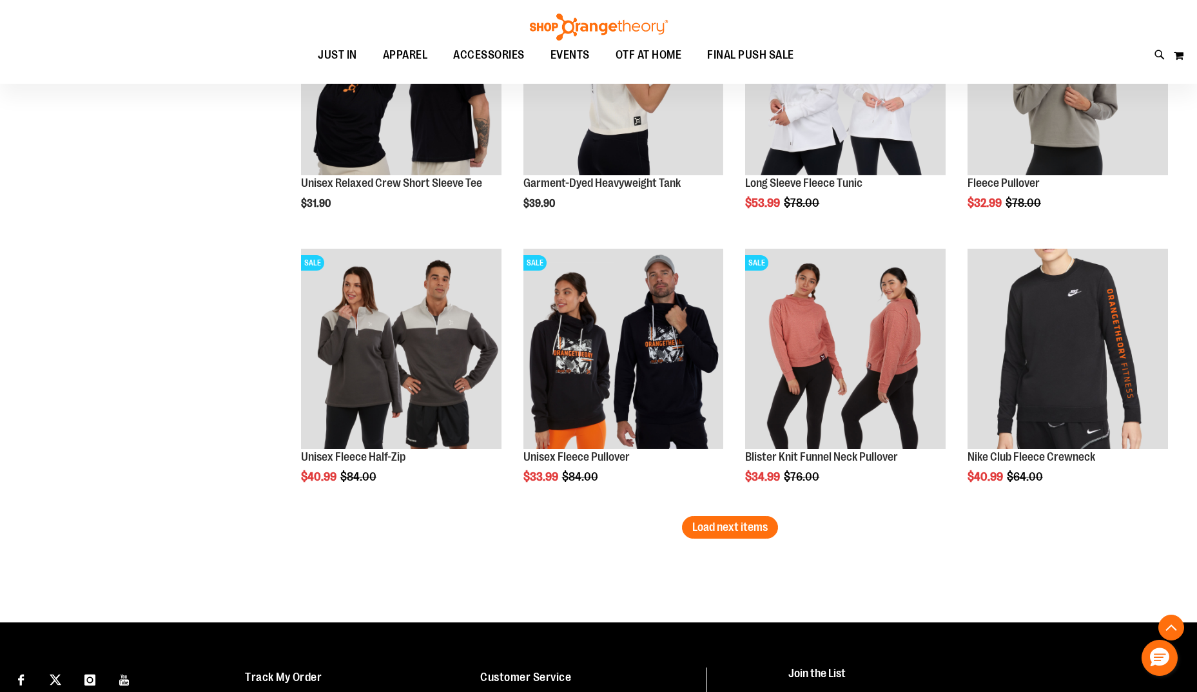
scroll to position [2239, 0]
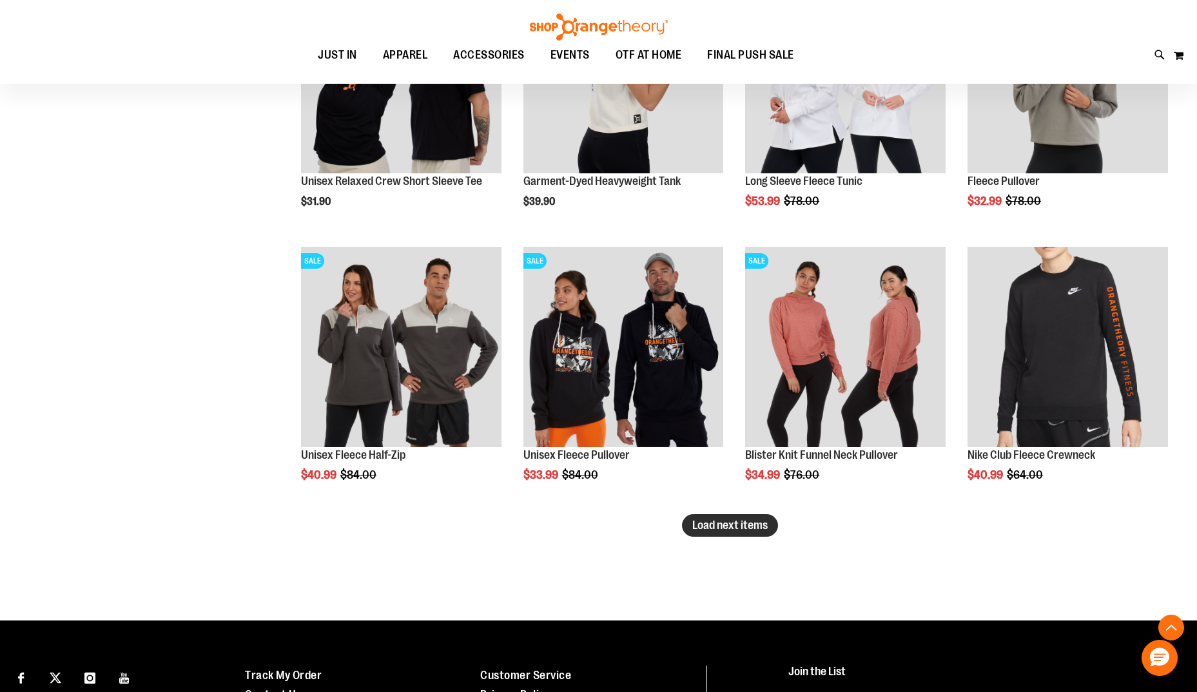
click at [739, 524] on span "Load next items" at bounding box center [729, 525] width 75 height 13
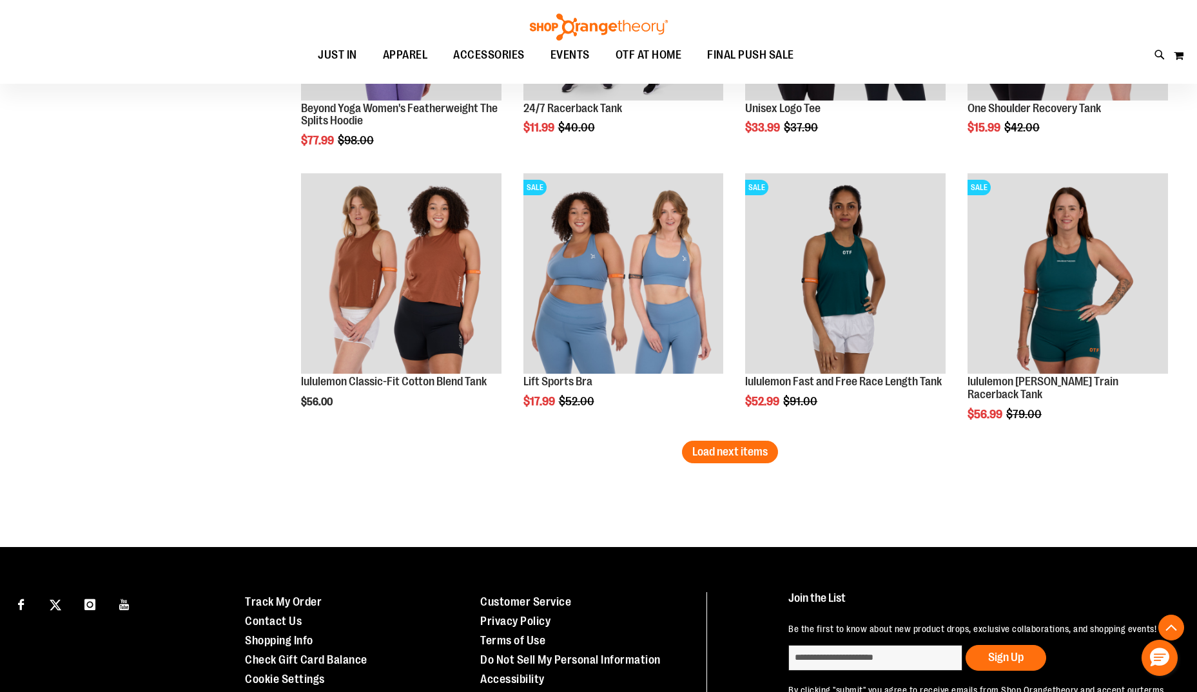
scroll to position [3141, 0]
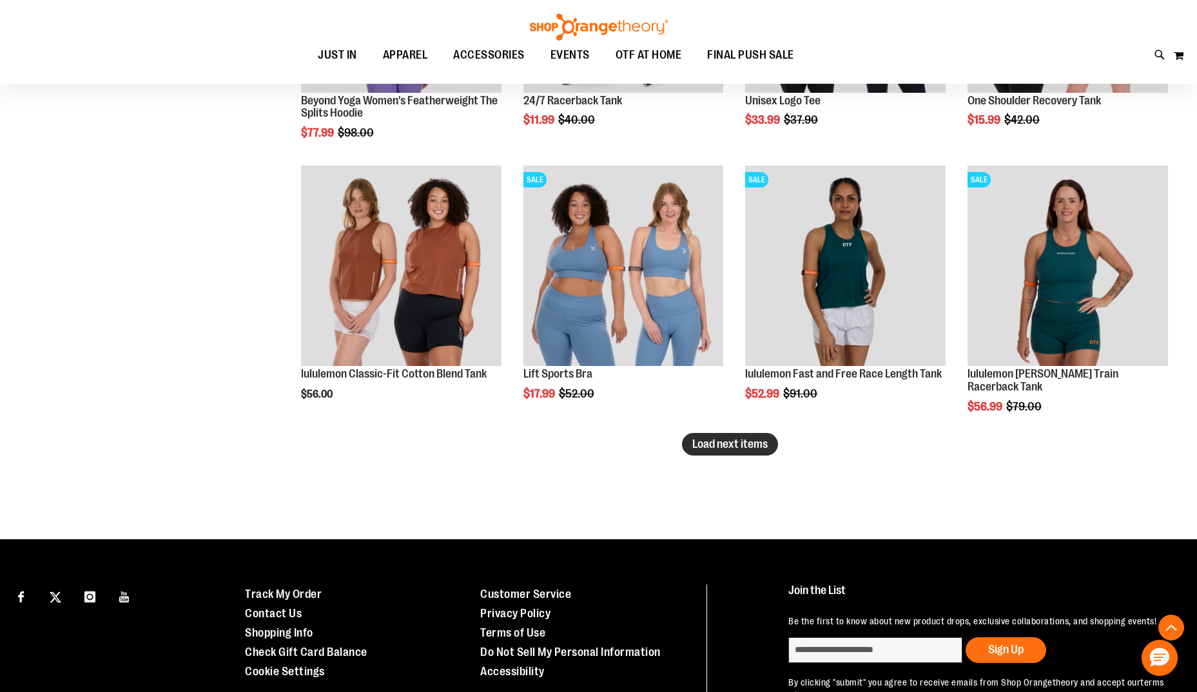
click at [723, 443] on span "Load next items" at bounding box center [729, 444] width 75 height 13
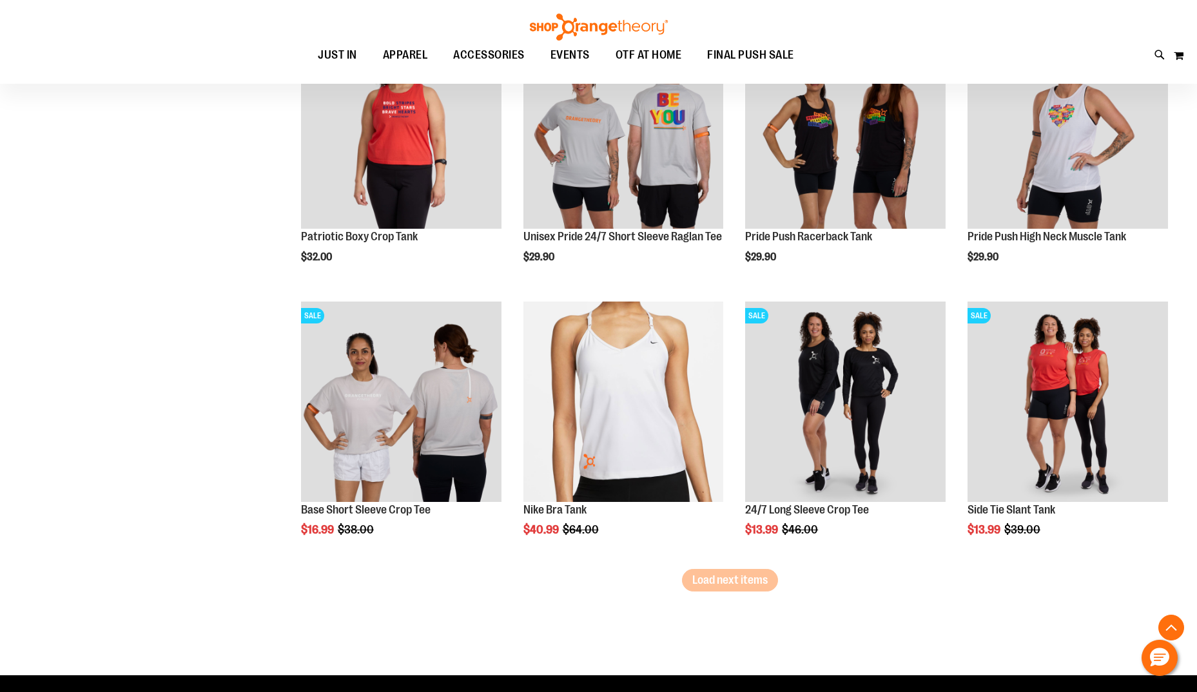
scroll to position [3850, 0]
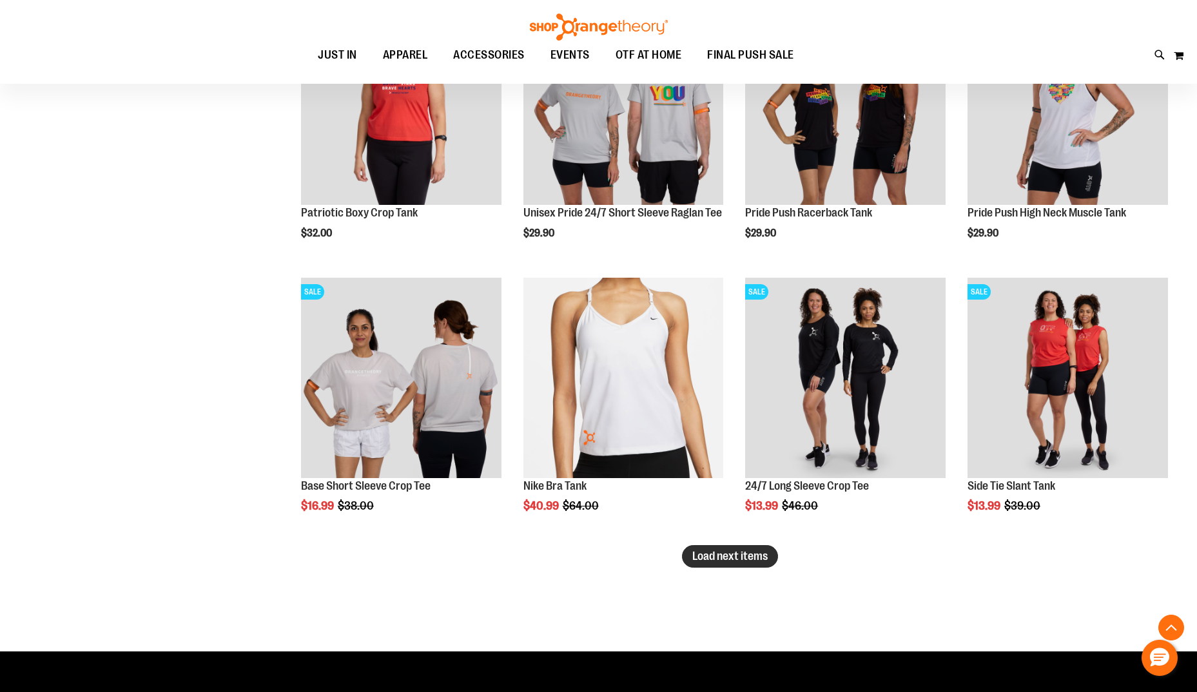
click at [741, 559] on span "Load next items" at bounding box center [729, 556] width 75 height 13
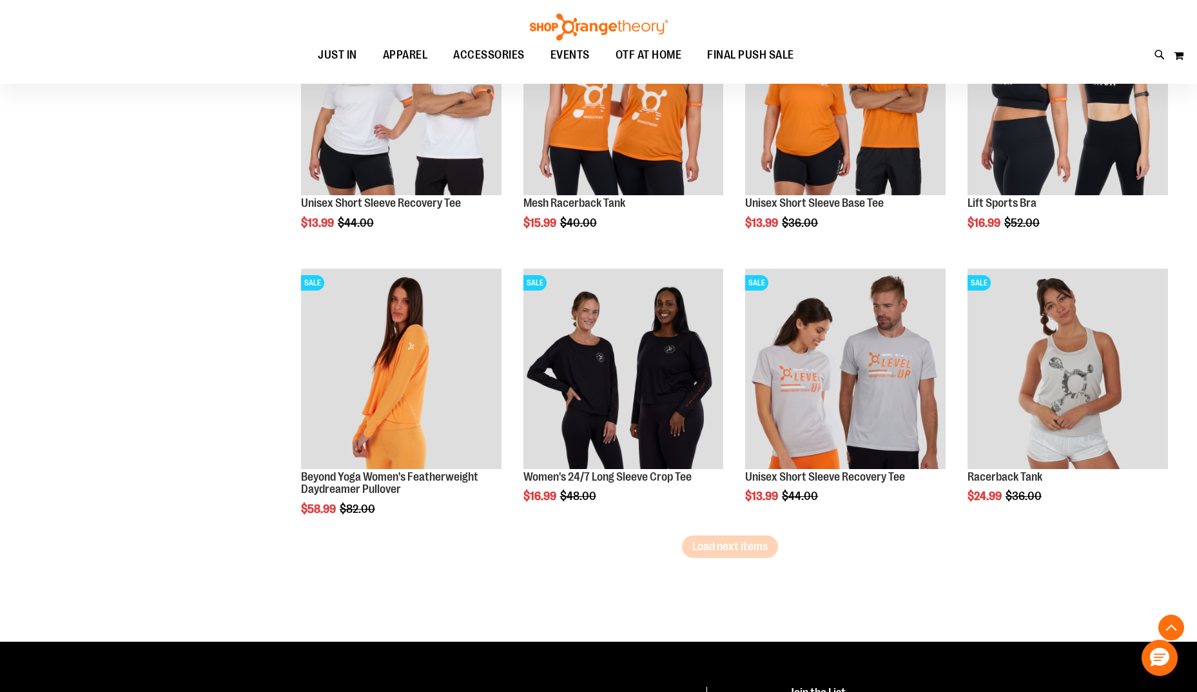
scroll to position [4689, 0]
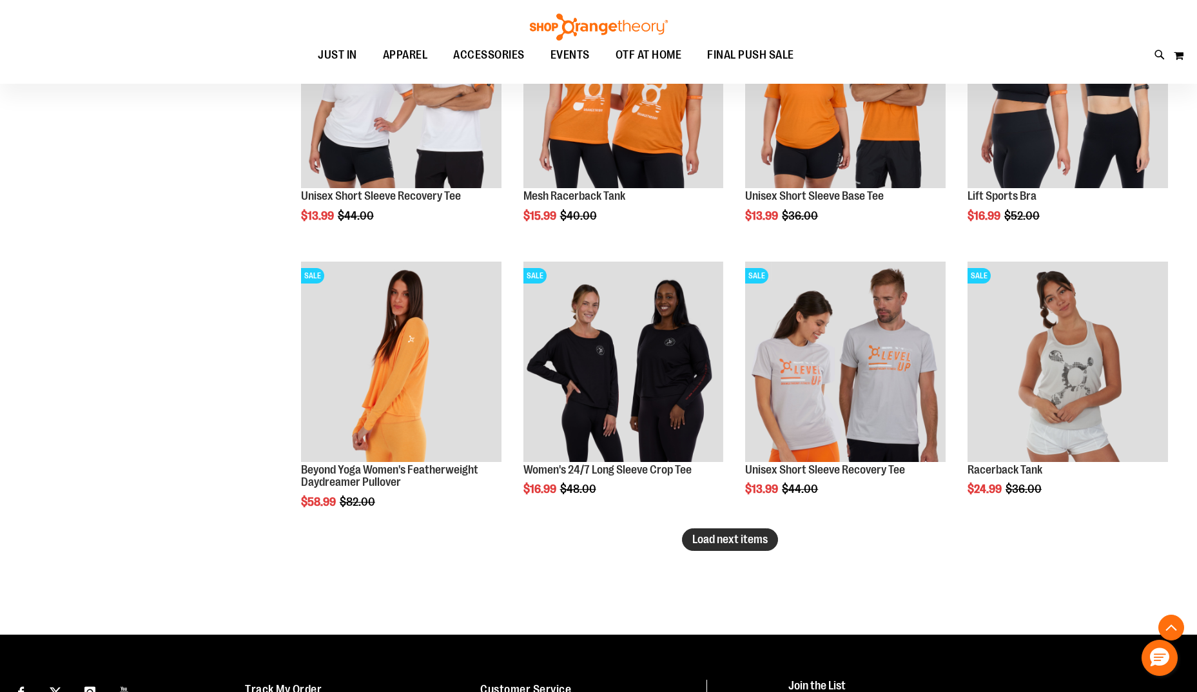
click at [720, 539] on span "Load next items" at bounding box center [729, 539] width 75 height 13
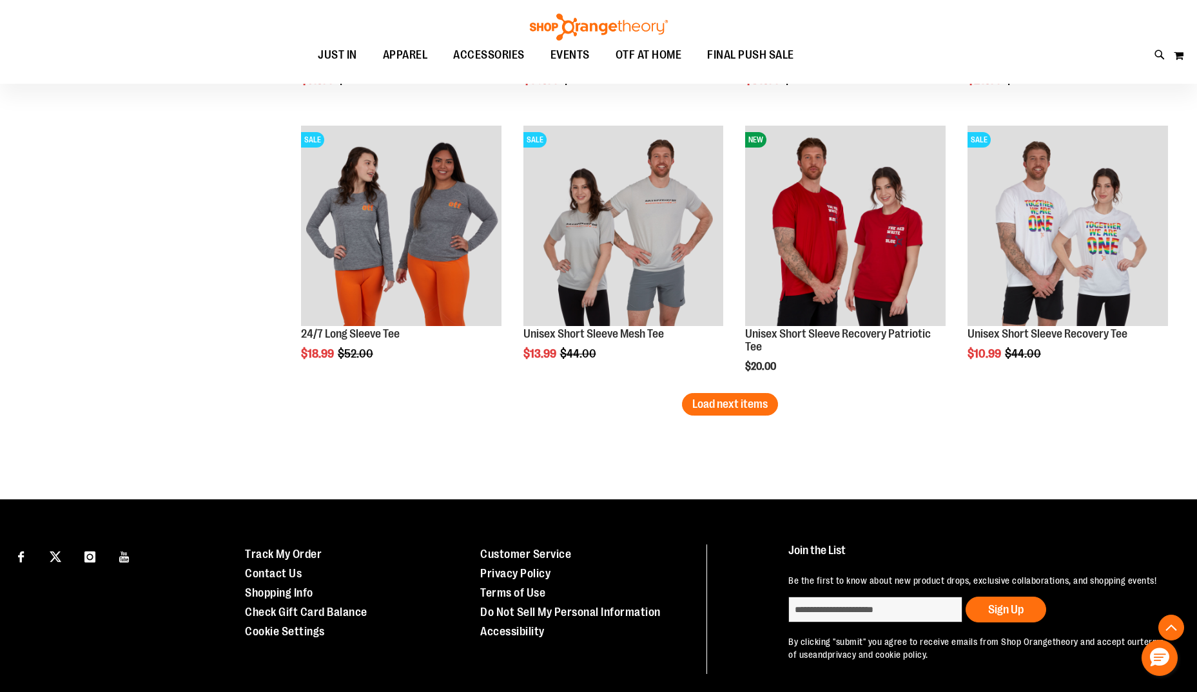
scroll to position [5694, 0]
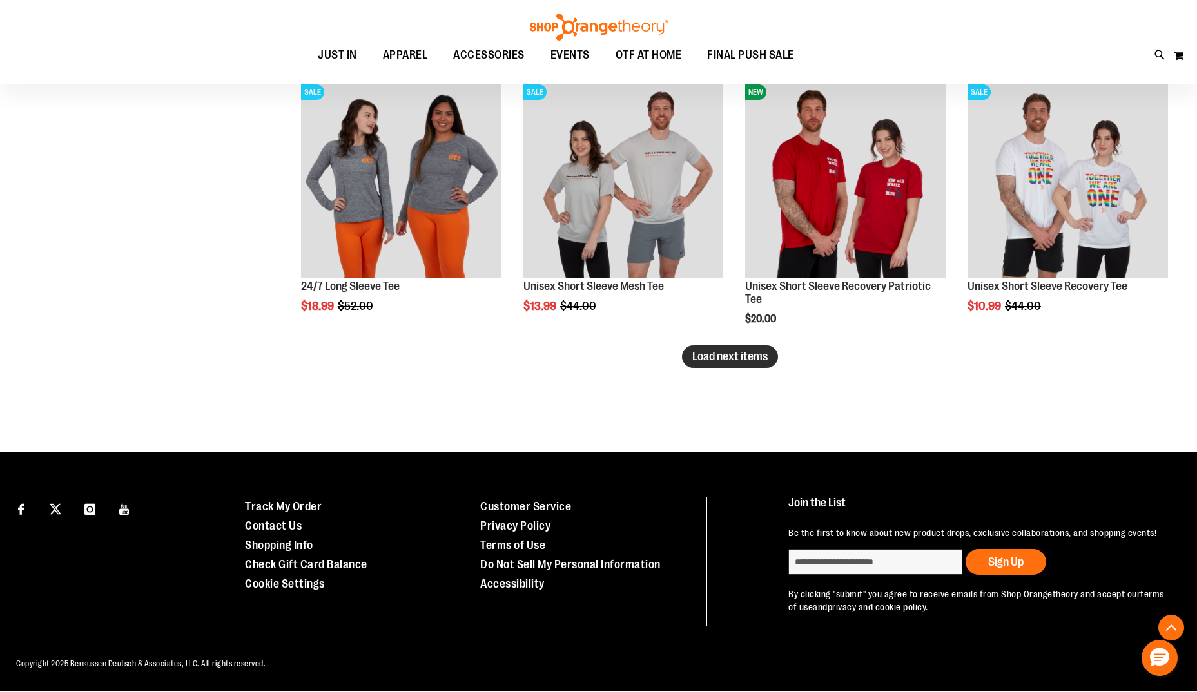
click at [733, 357] on span "Load next items" at bounding box center [729, 356] width 75 height 13
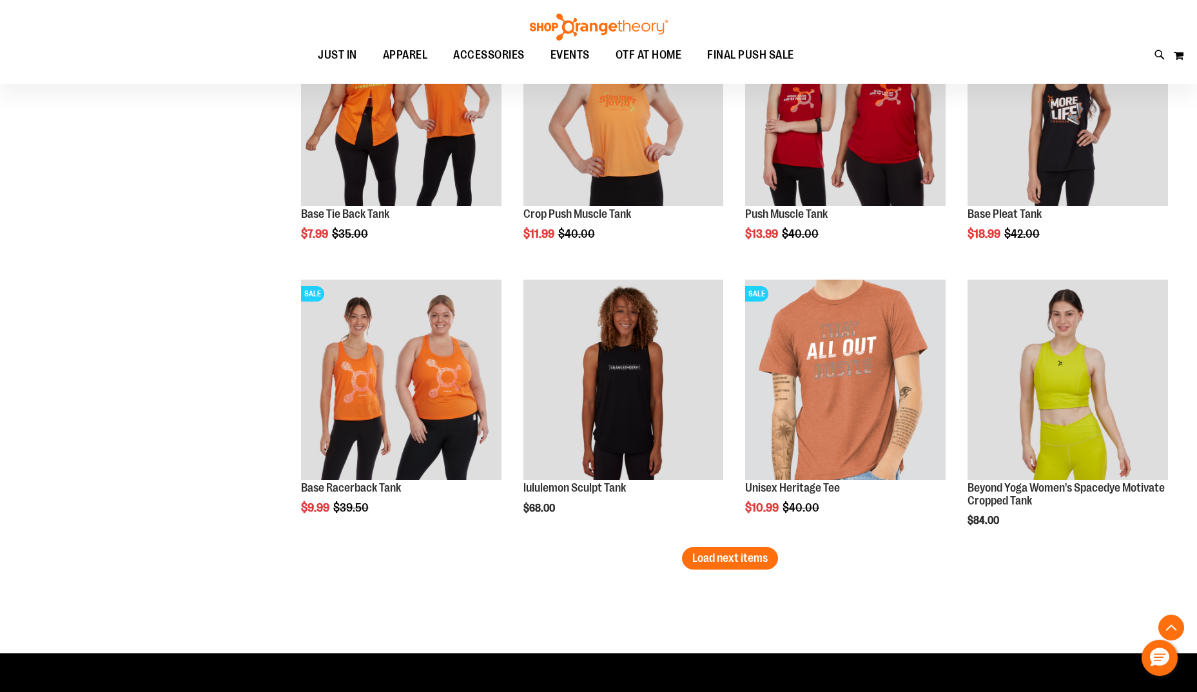
scroll to position [6338, 0]
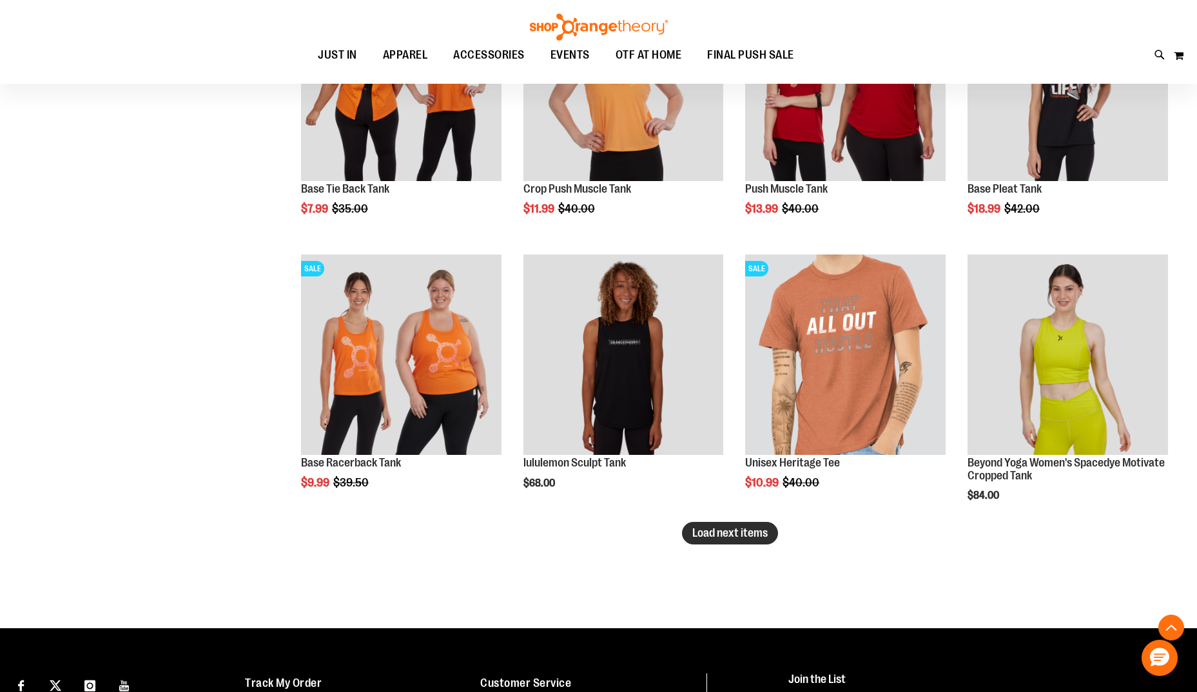
click at [736, 537] on span "Load next items" at bounding box center [729, 533] width 75 height 13
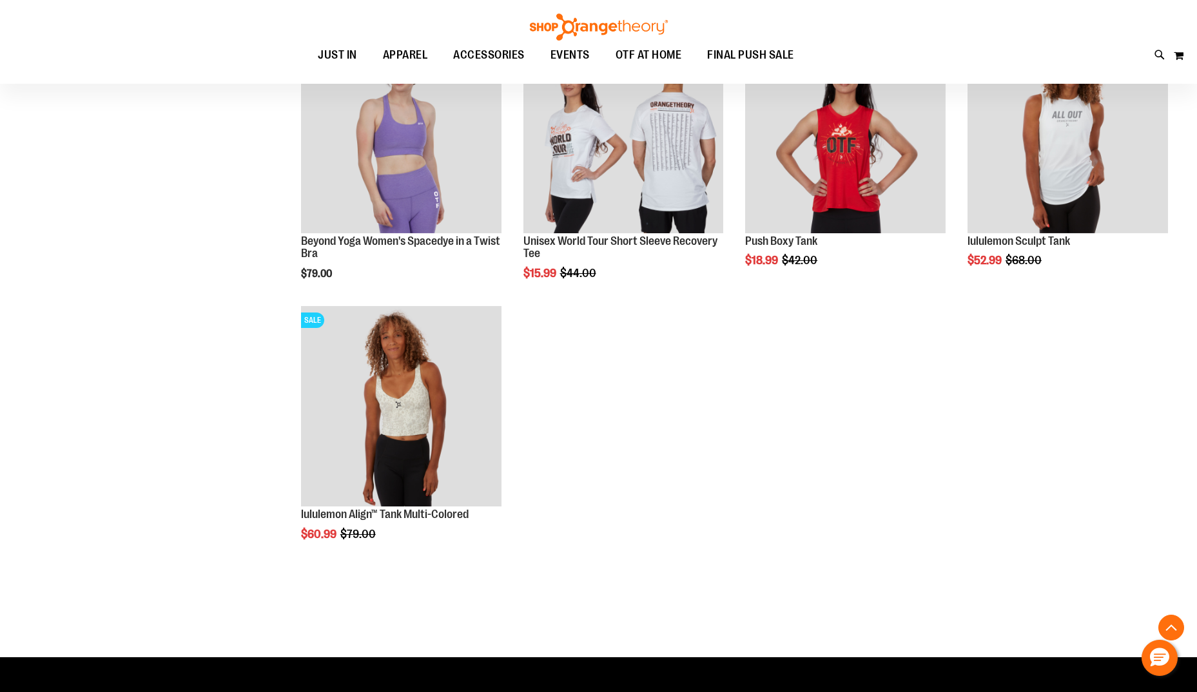
scroll to position [6919, 0]
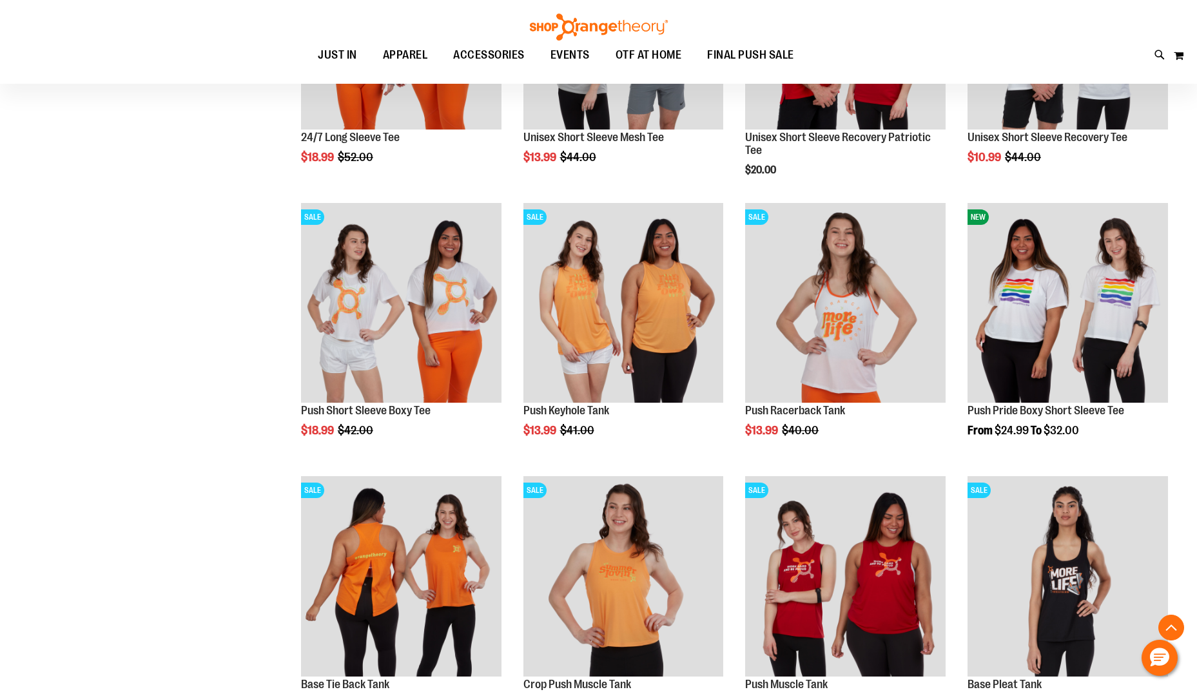
scroll to position [6202, 0]
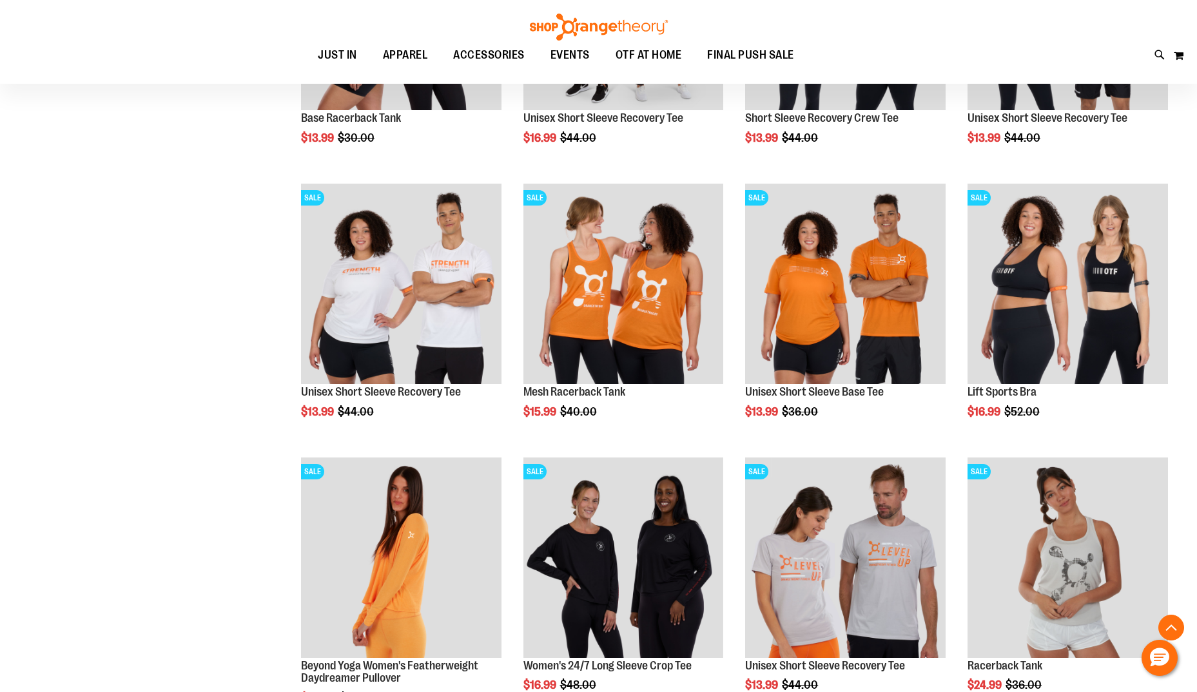
scroll to position [4333, 0]
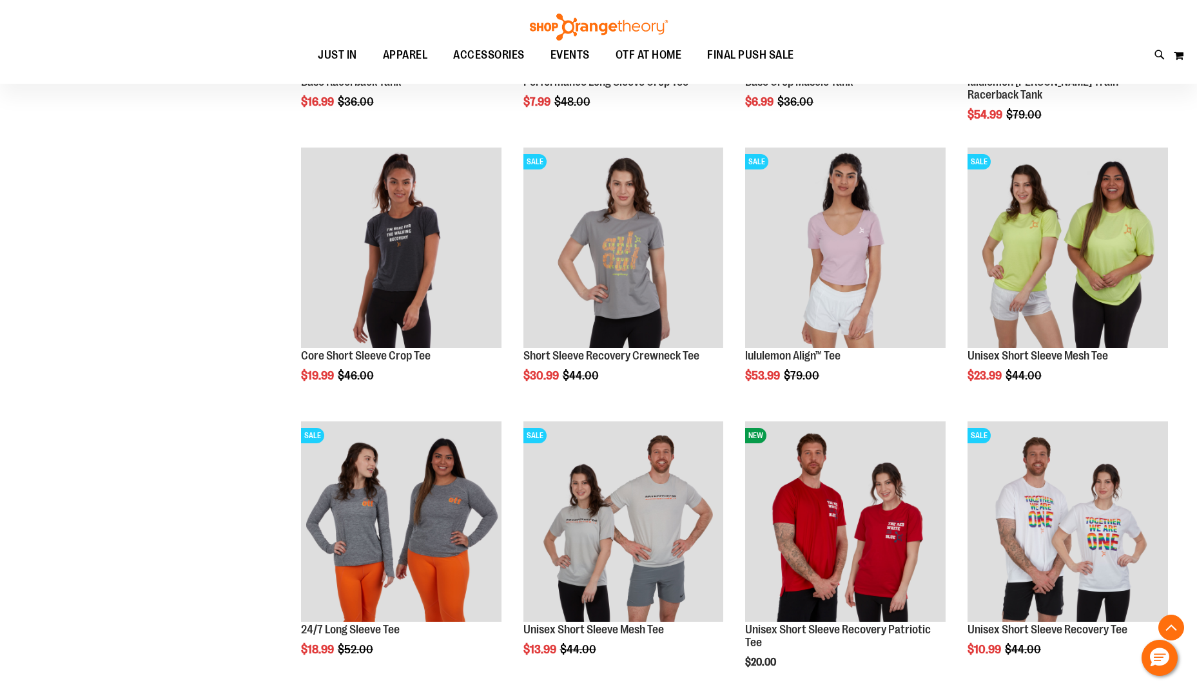
scroll to position [5364, 0]
